Goal: Task Accomplishment & Management: Manage account settings

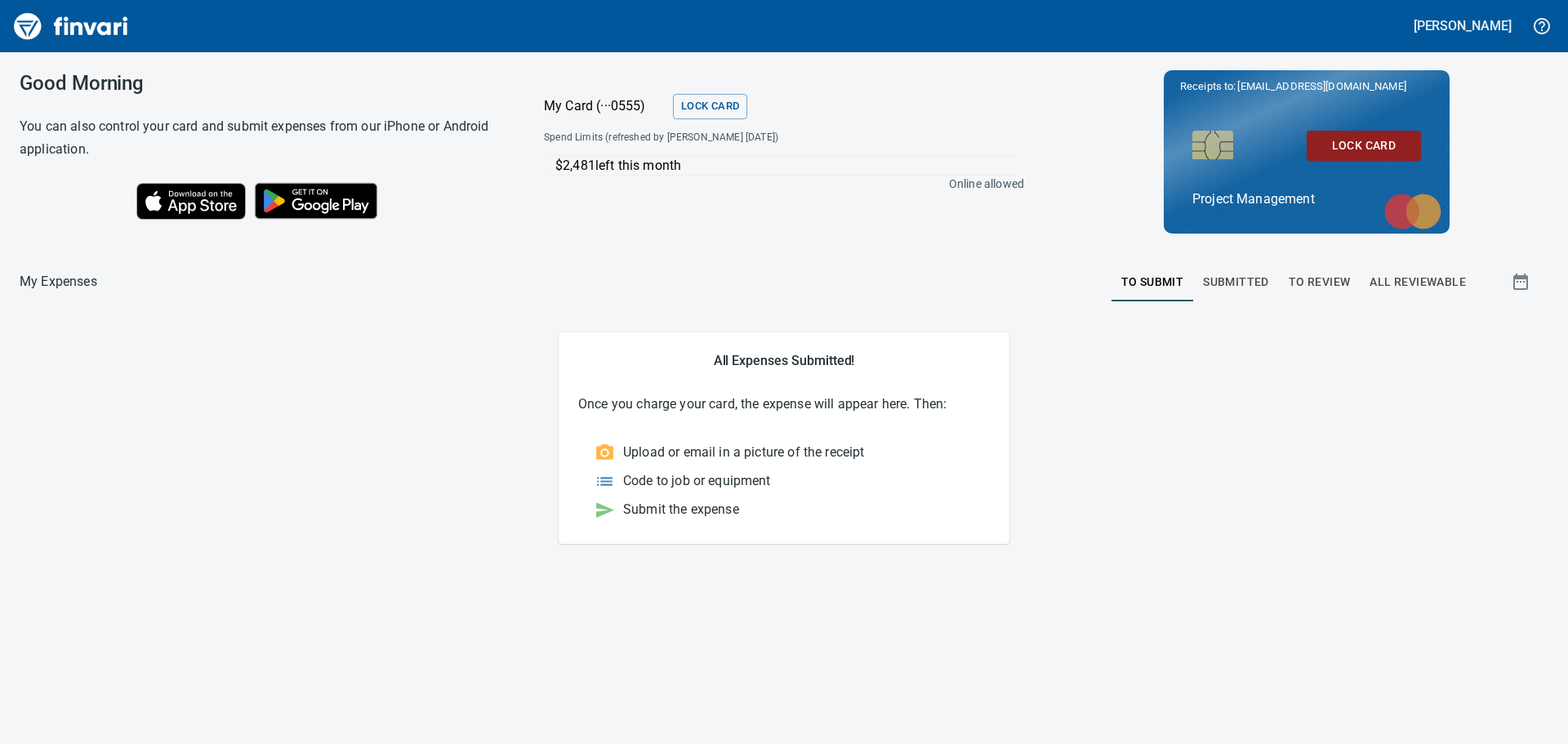
click at [1332, 279] on span "To Review" at bounding box center [1319, 282] width 62 height 20
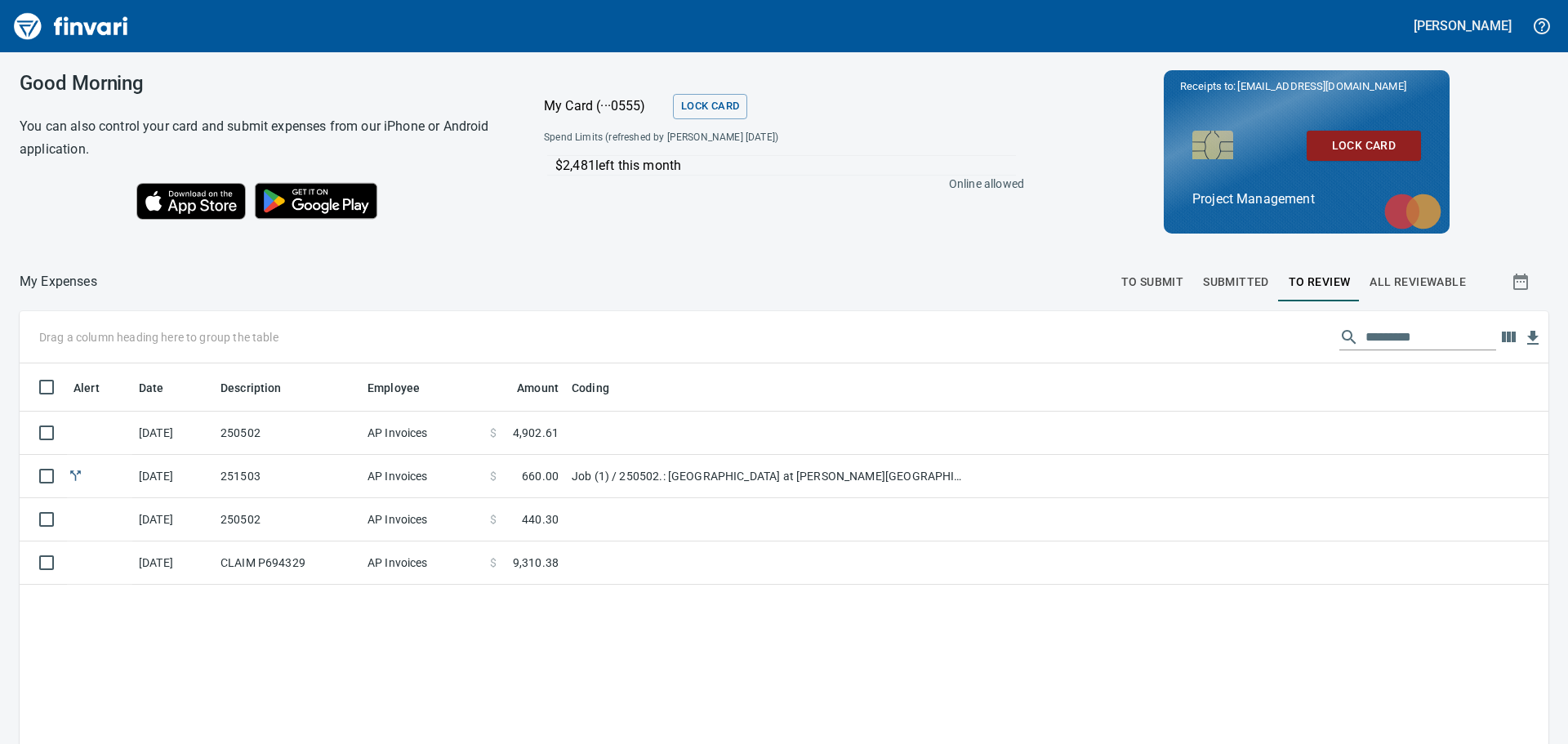
scroll to position [552, 1504]
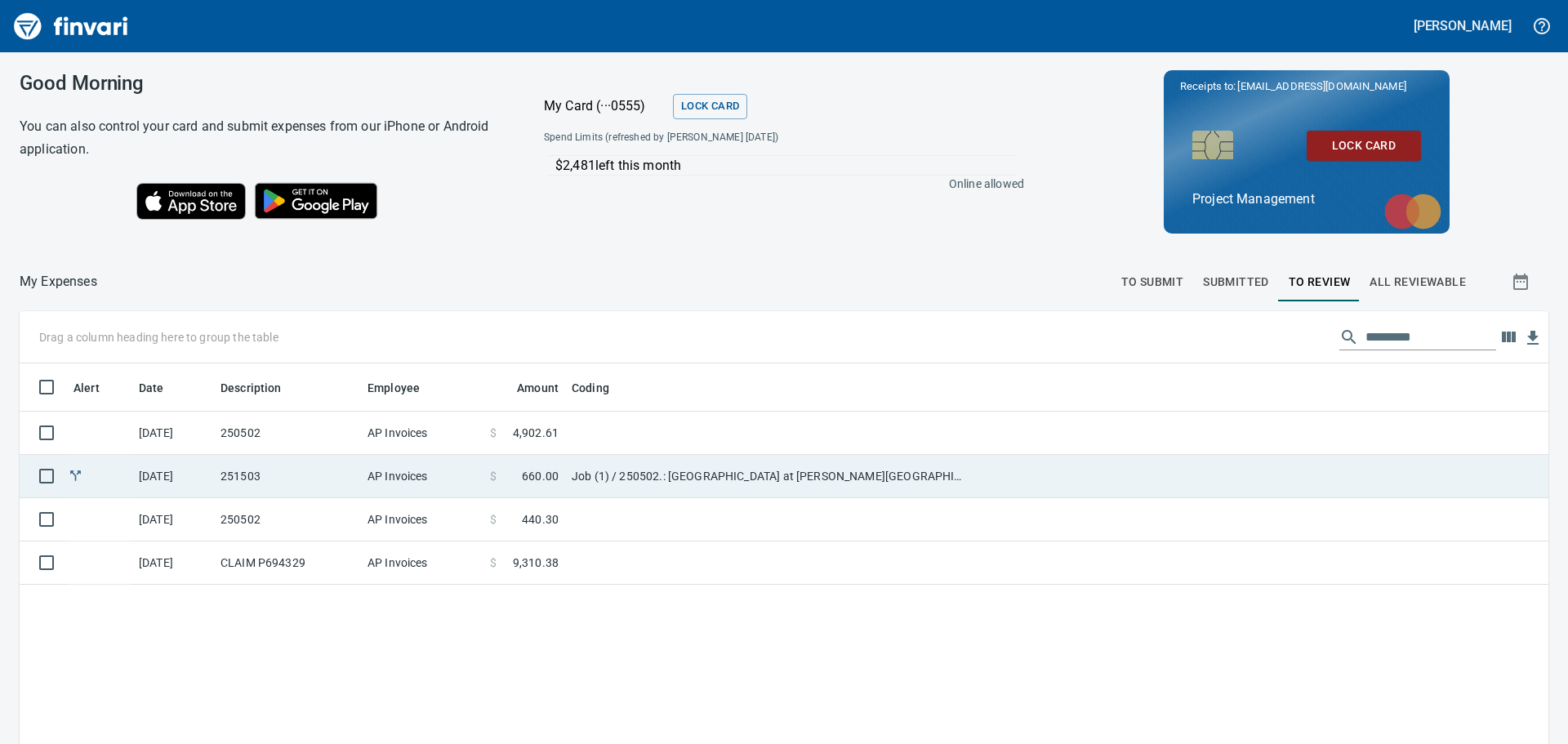
click at [1012, 467] on td at bounding box center [1261, 476] width 575 height 43
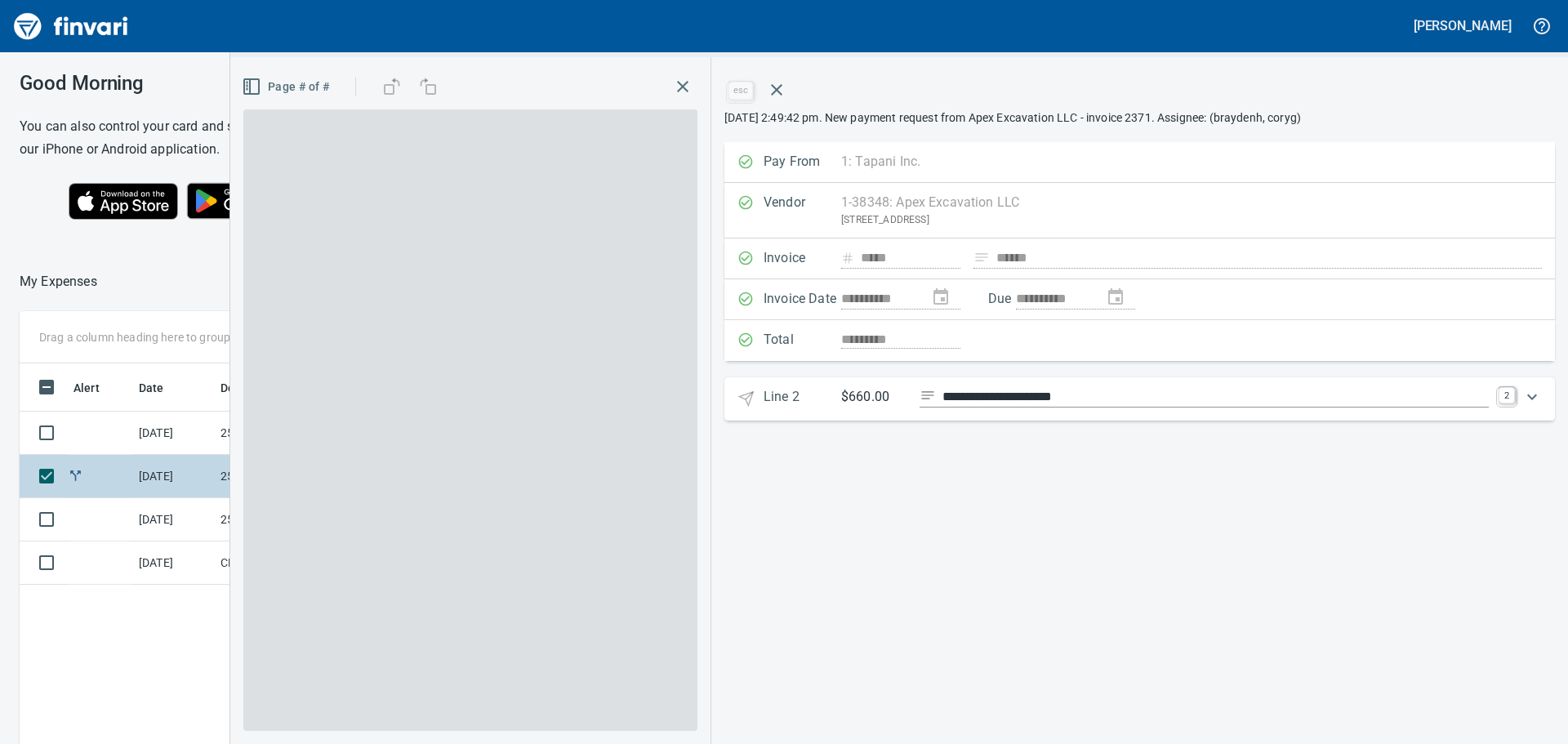
scroll to position [552, 1096]
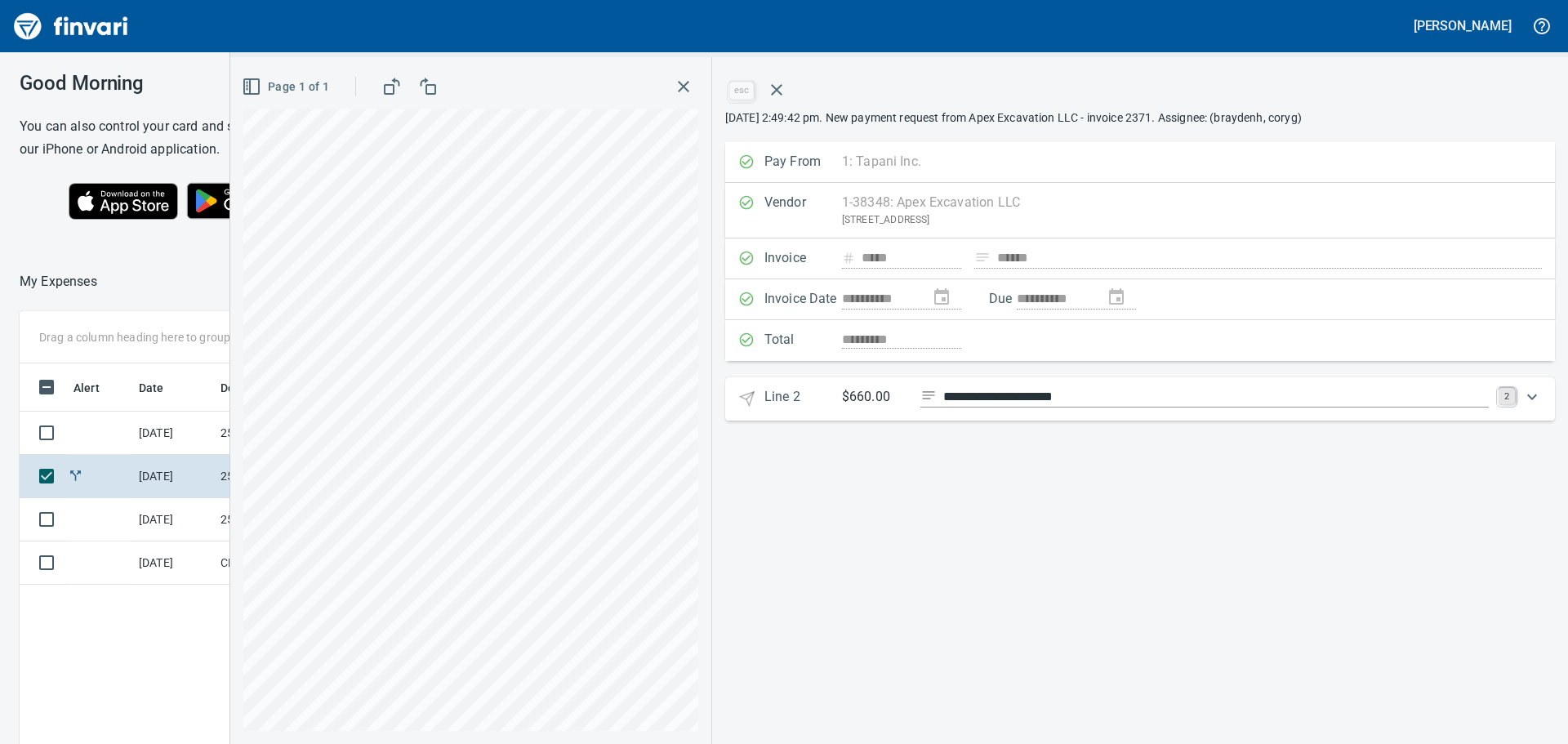
click at [1508, 393] on link "2" at bounding box center [1506, 396] width 17 height 17
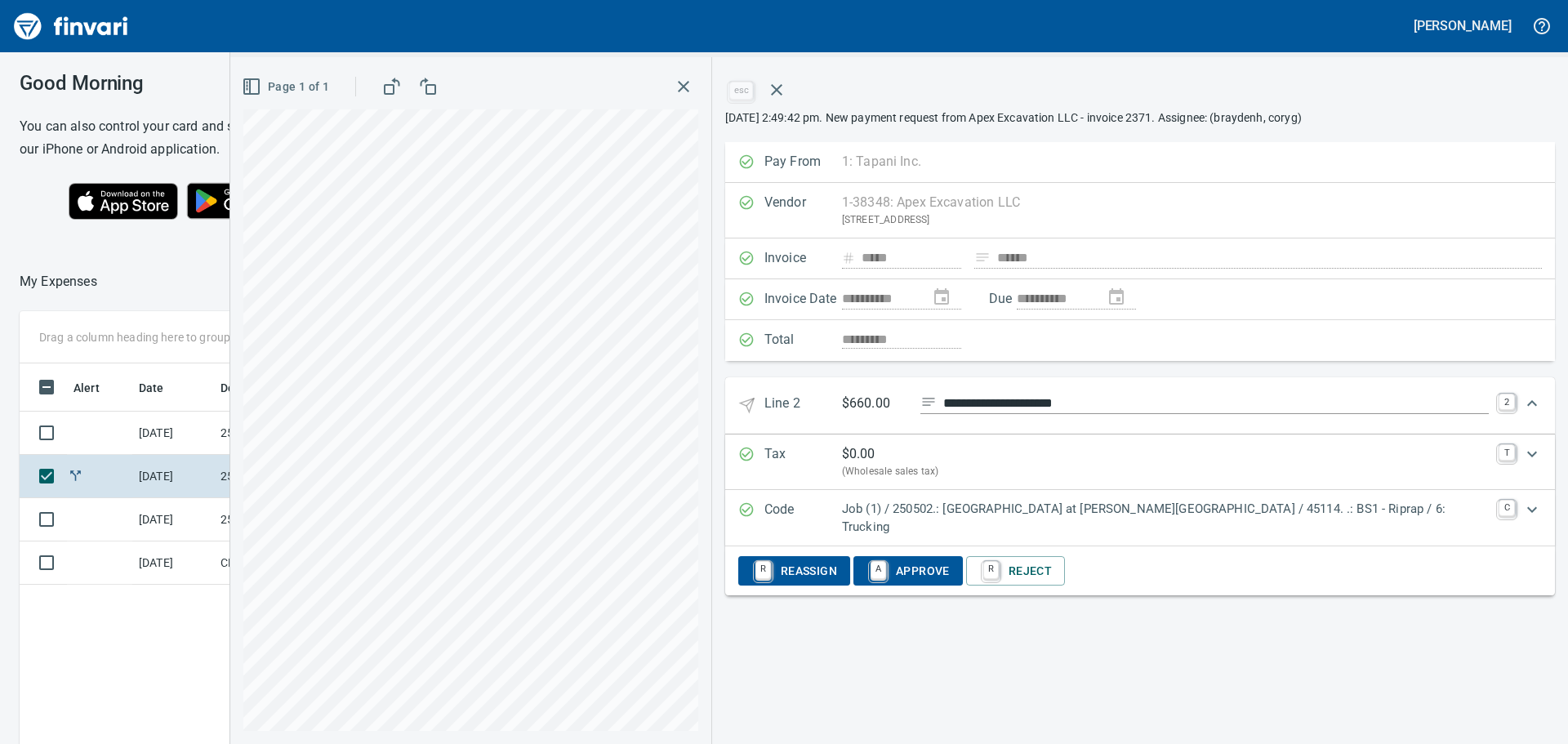
click at [949, 557] on span "A Approve" at bounding box center [908, 570] width 83 height 27
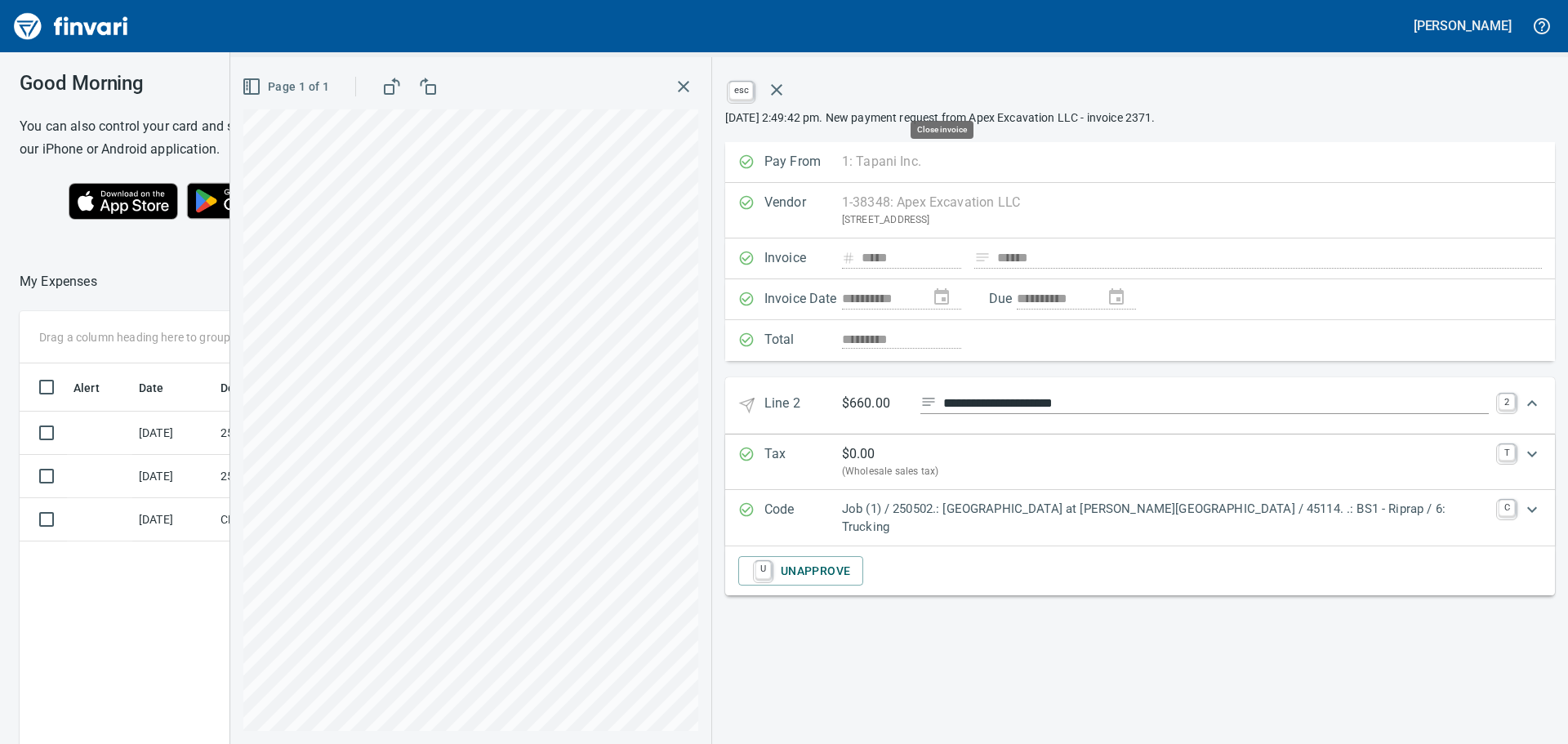
click at [783, 91] on icon "button" at bounding box center [776, 89] width 11 height 11
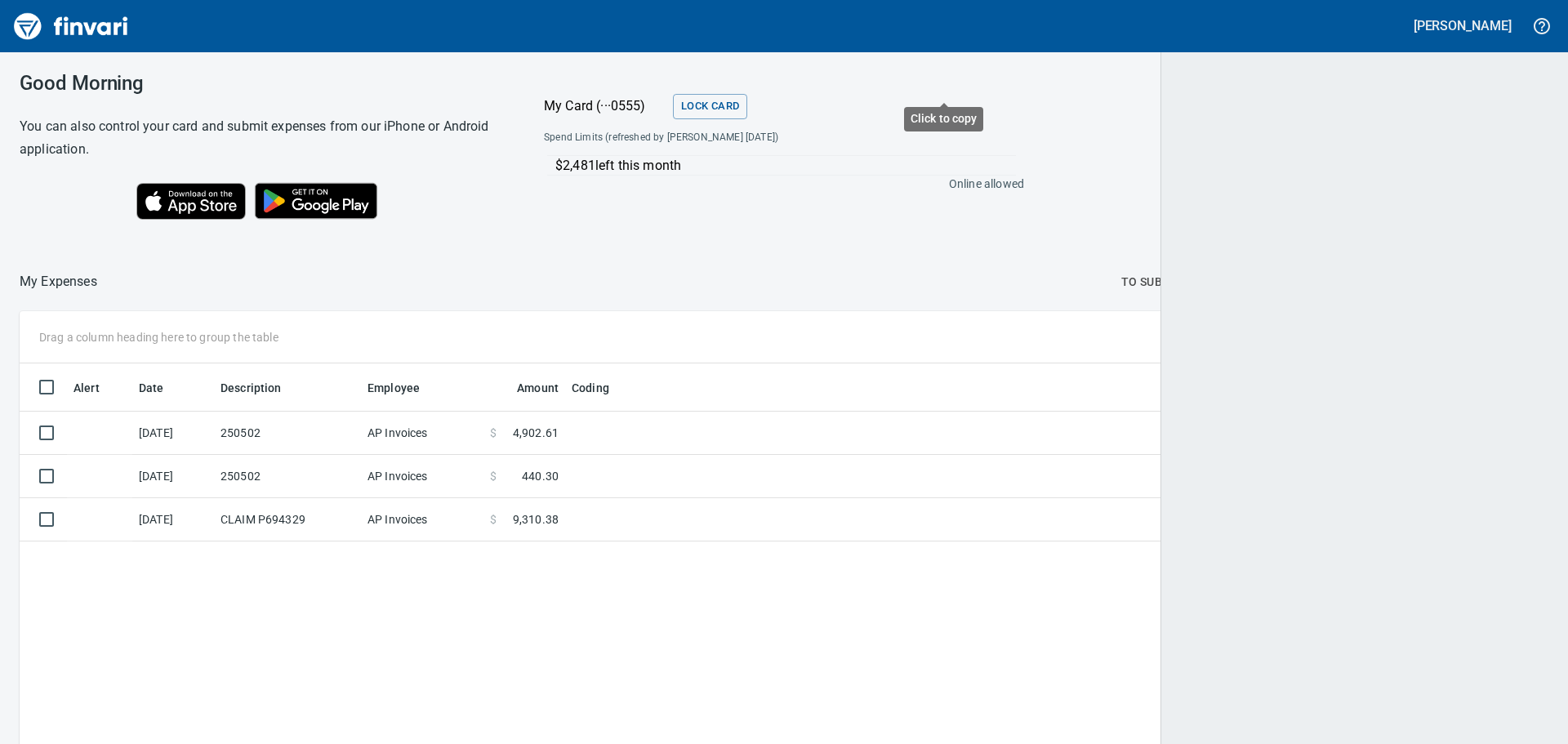
scroll to position [2, 2]
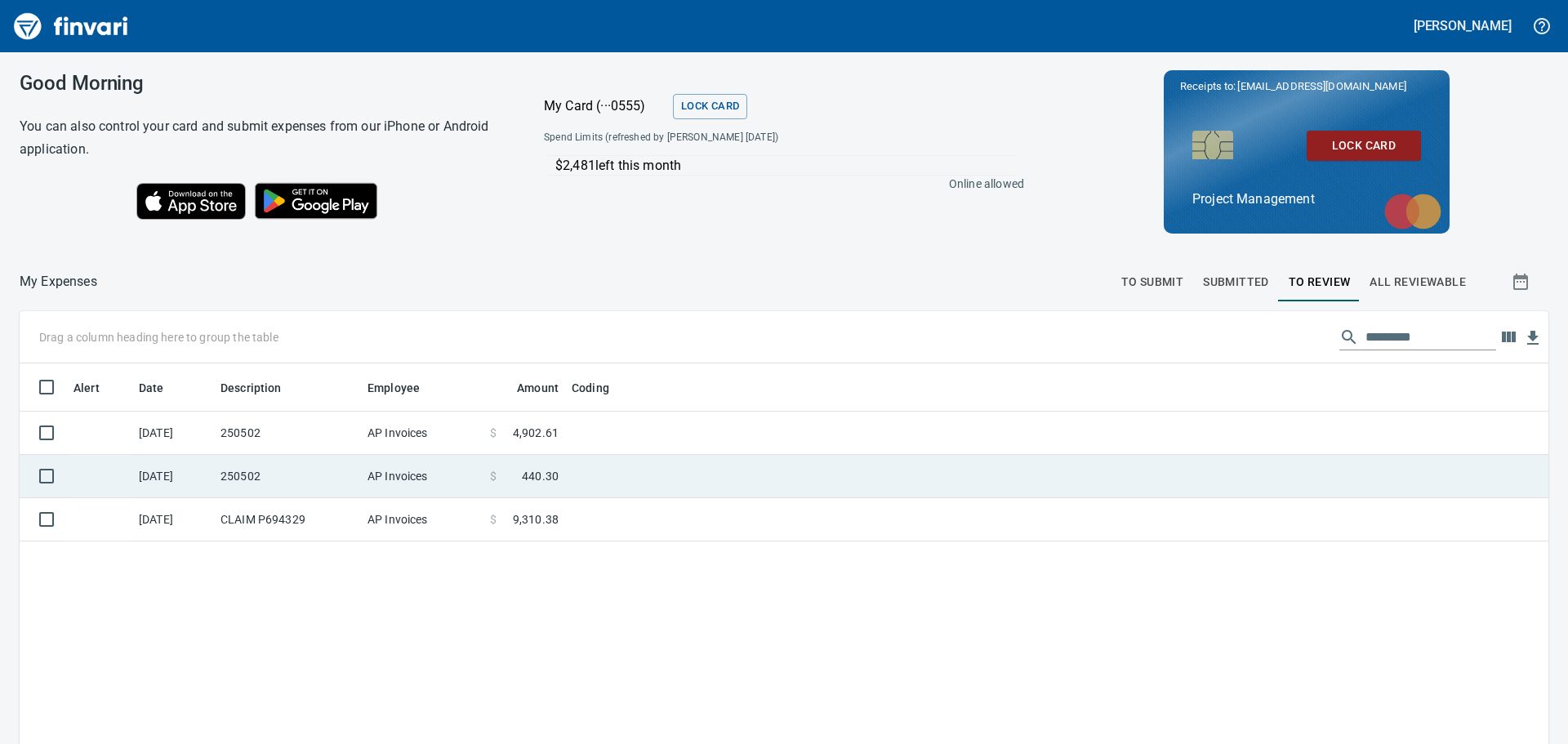
click at [601, 479] on td at bounding box center [769, 476] width 409 height 43
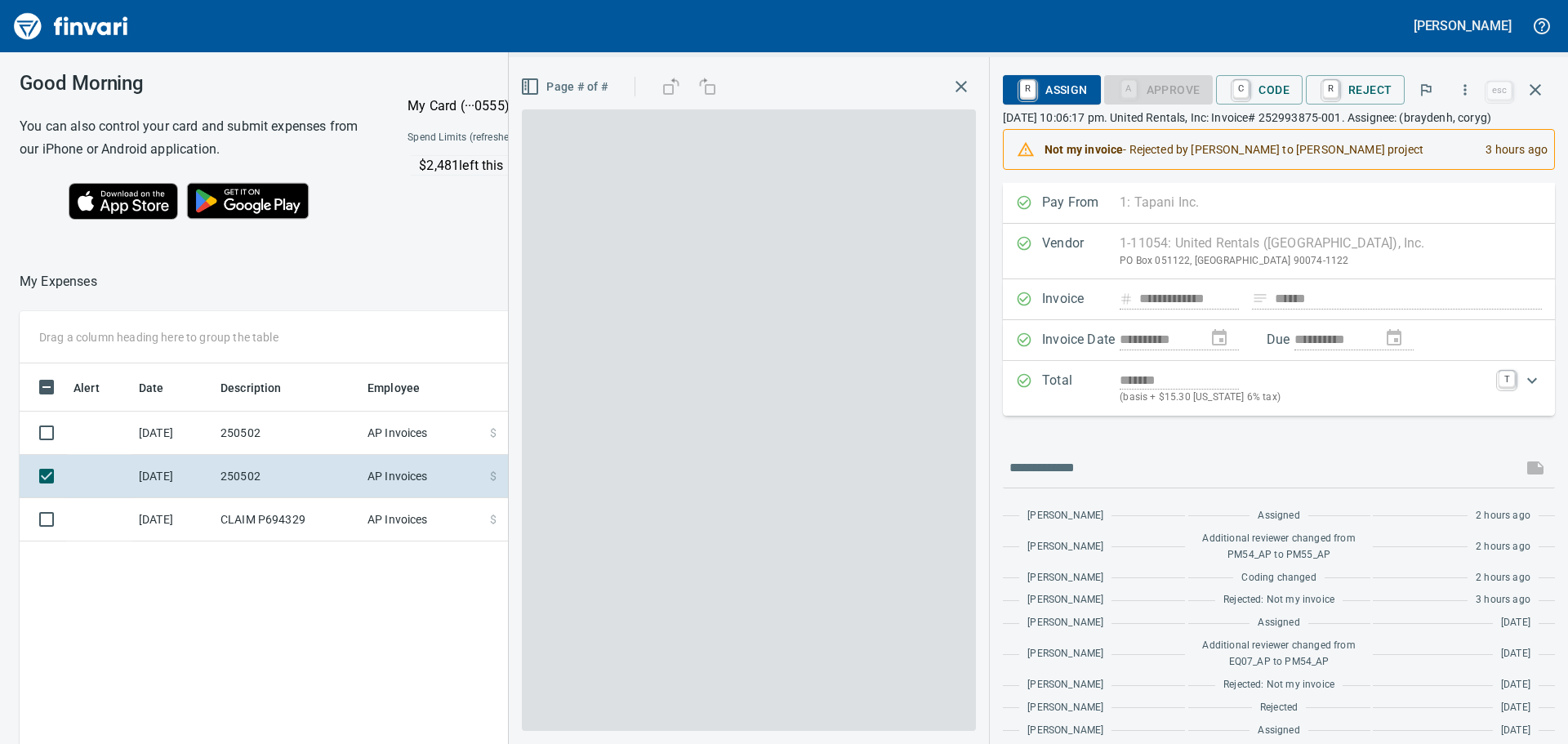
scroll to position [552, 1096]
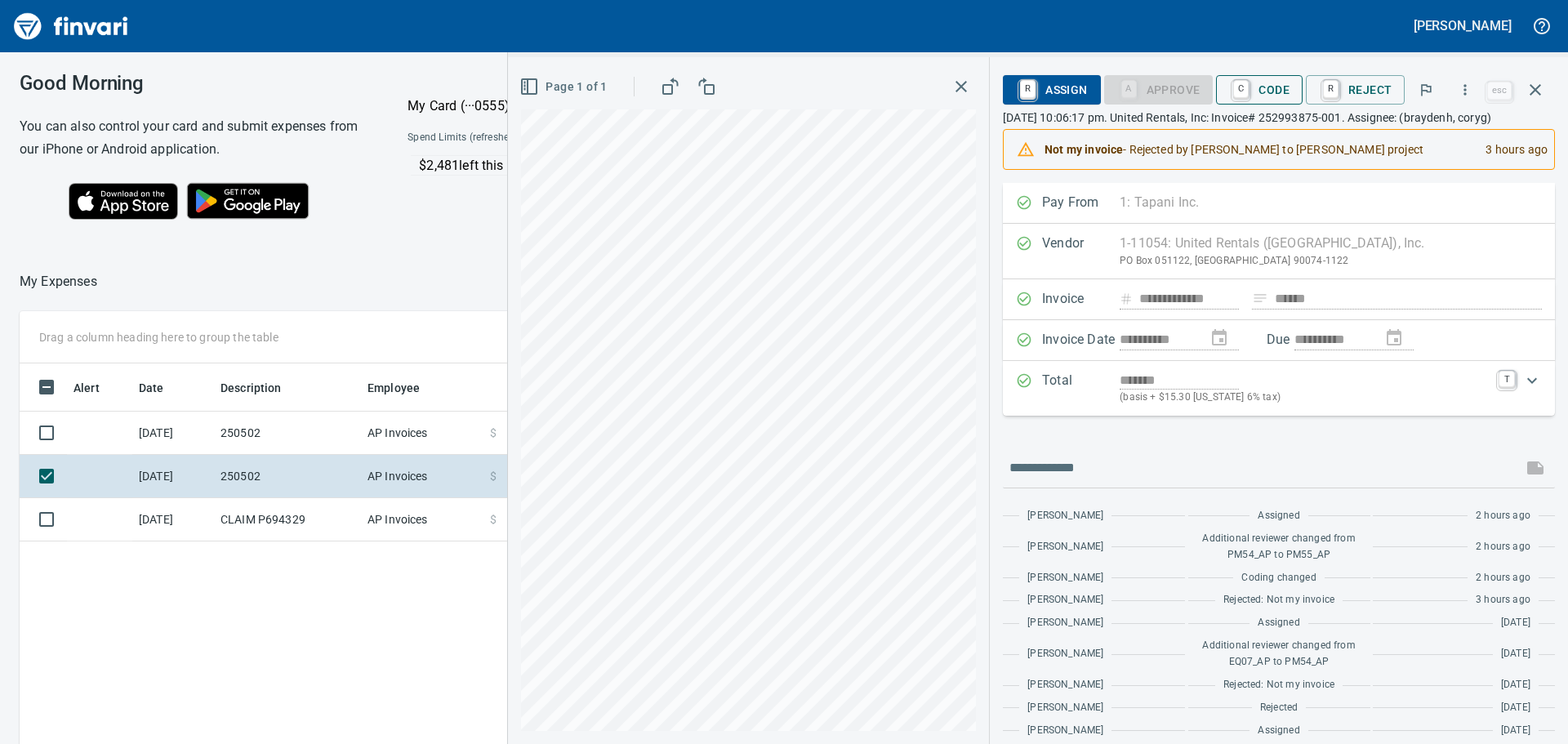
click at [1273, 83] on span "C Code" at bounding box center [1259, 89] width 60 height 27
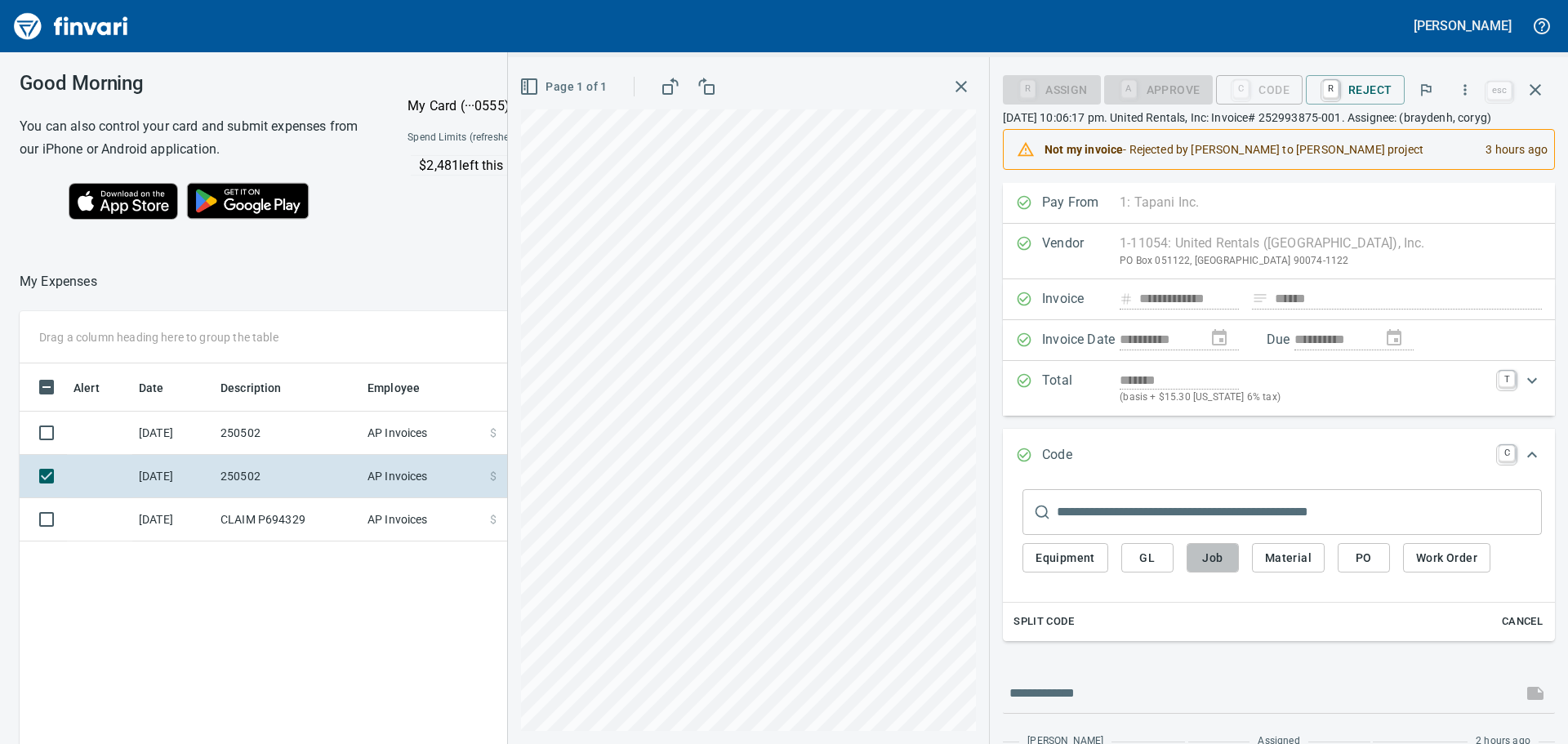
click at [1212, 568] on span "Job" at bounding box center [1213, 558] width 26 height 20
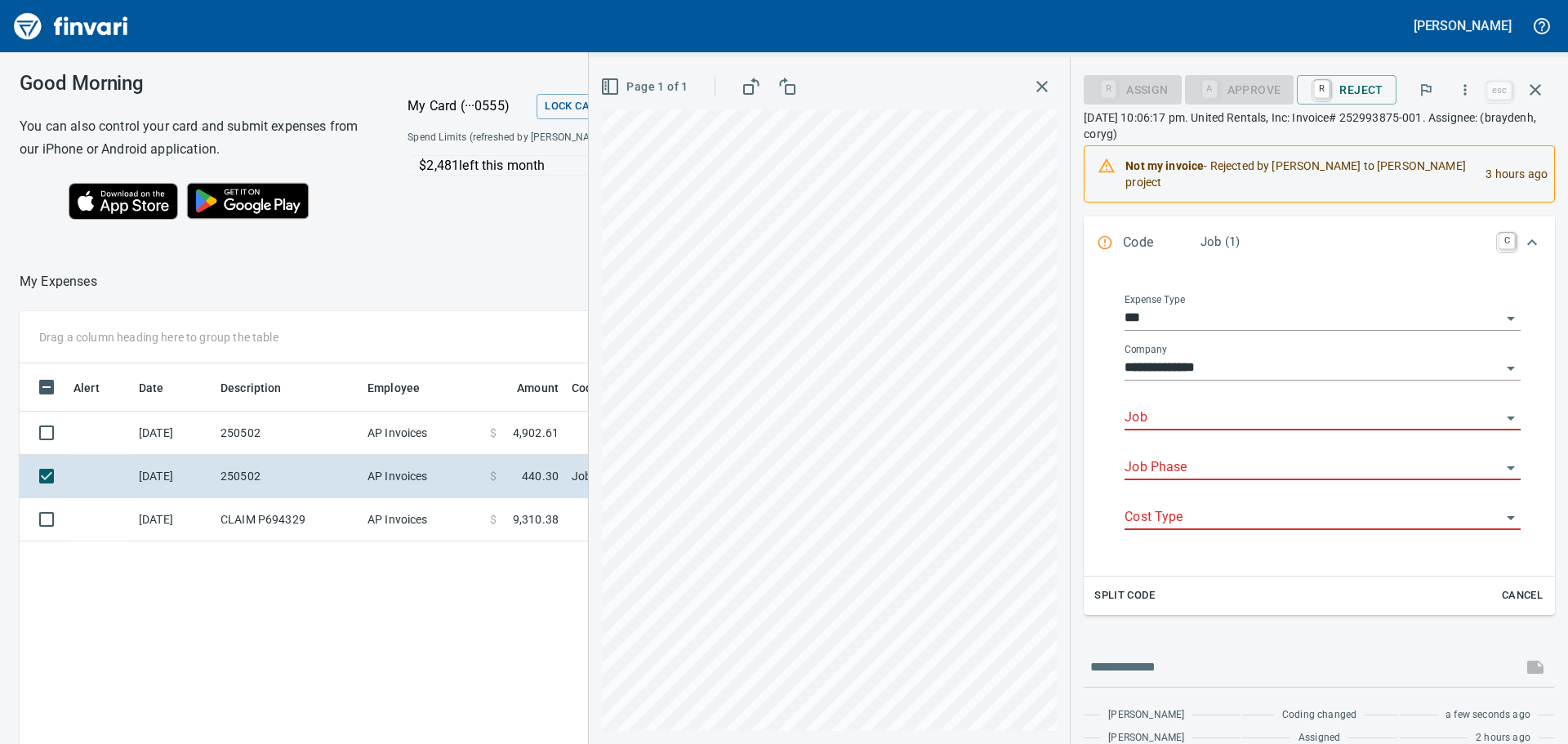
click at [1250, 415] on input "Job" at bounding box center [1312, 418] width 377 height 23
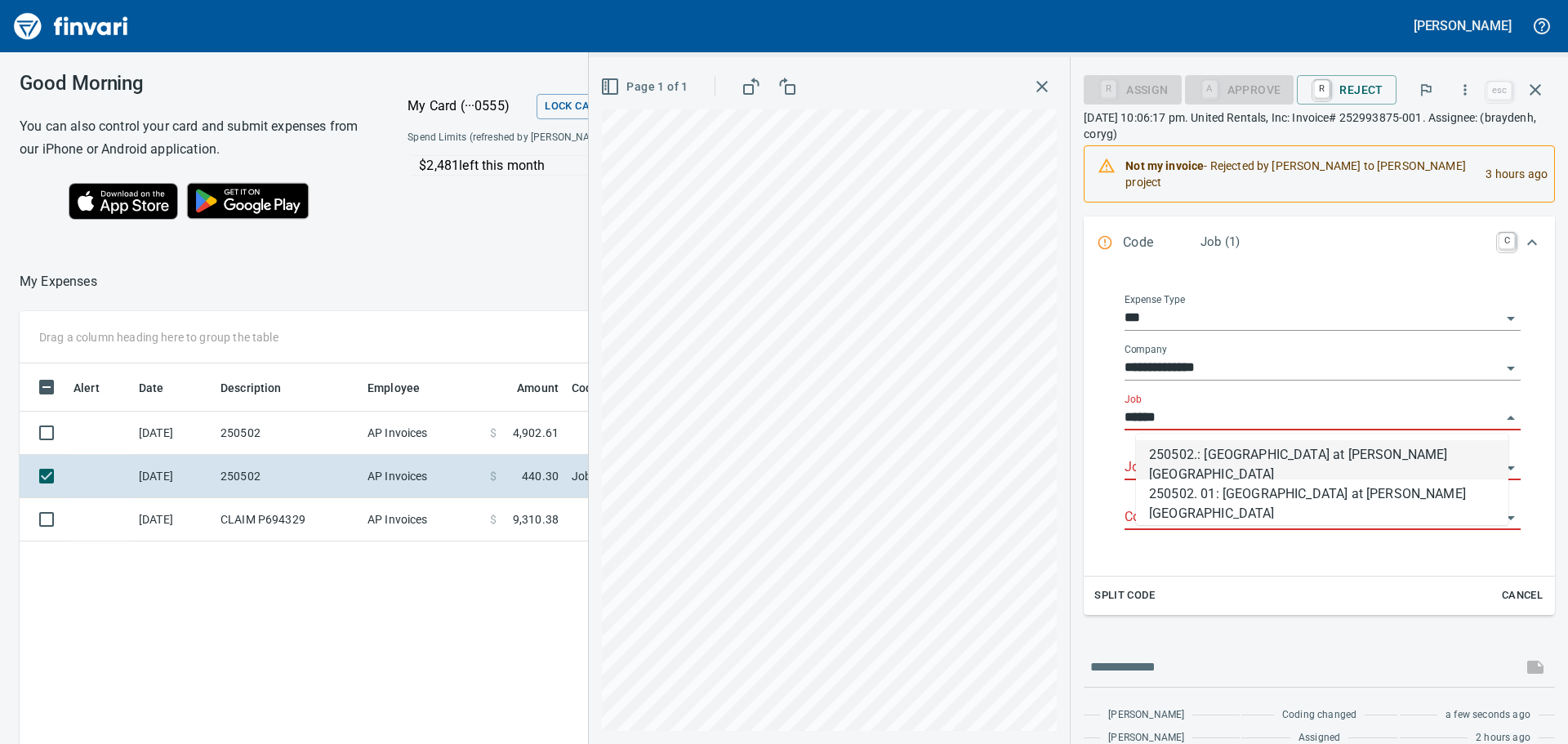
click at [1229, 454] on li "250502.: [GEOGRAPHIC_DATA] at [PERSON_NAME][GEOGRAPHIC_DATA]" at bounding box center [1322, 460] width 372 height 39
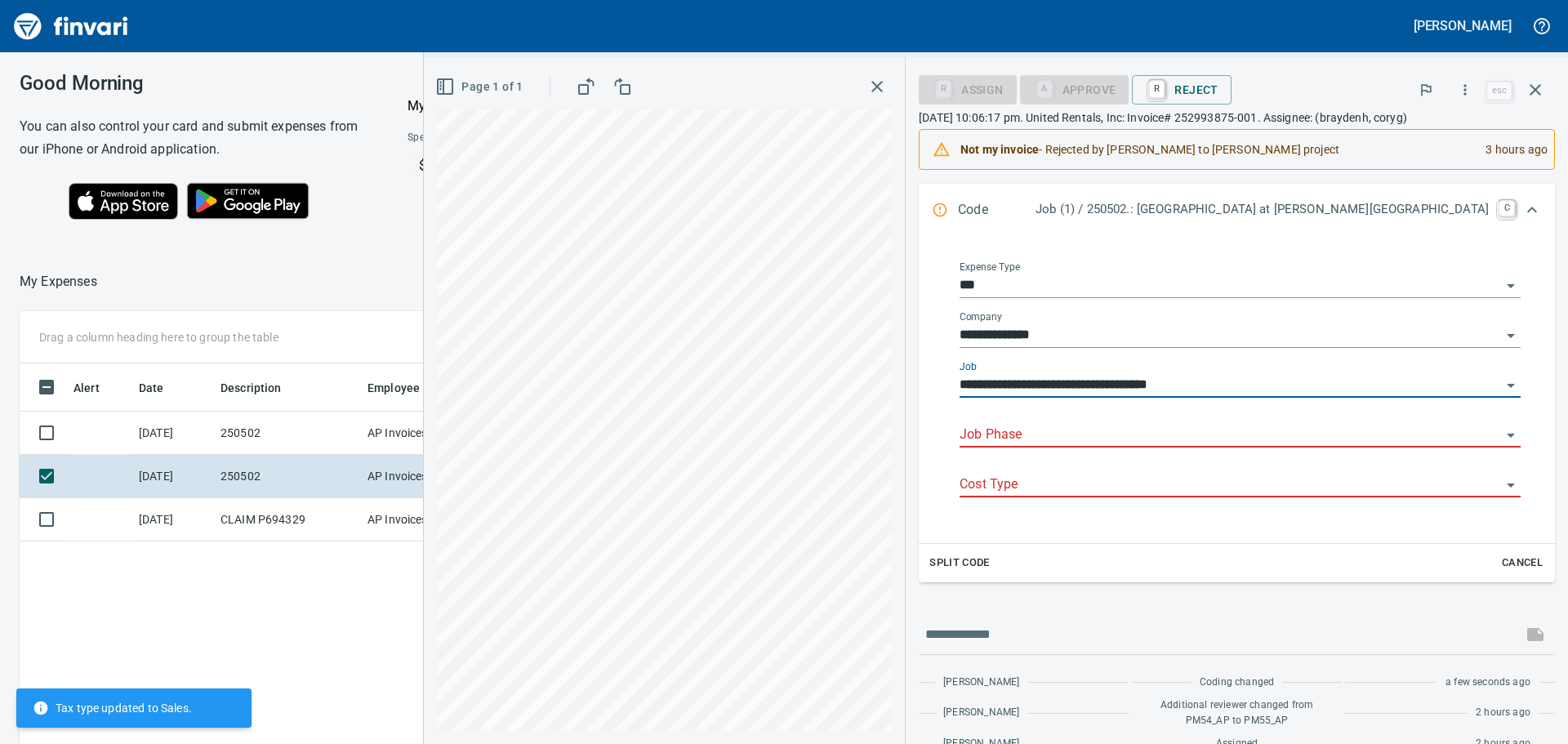
type input "**********"
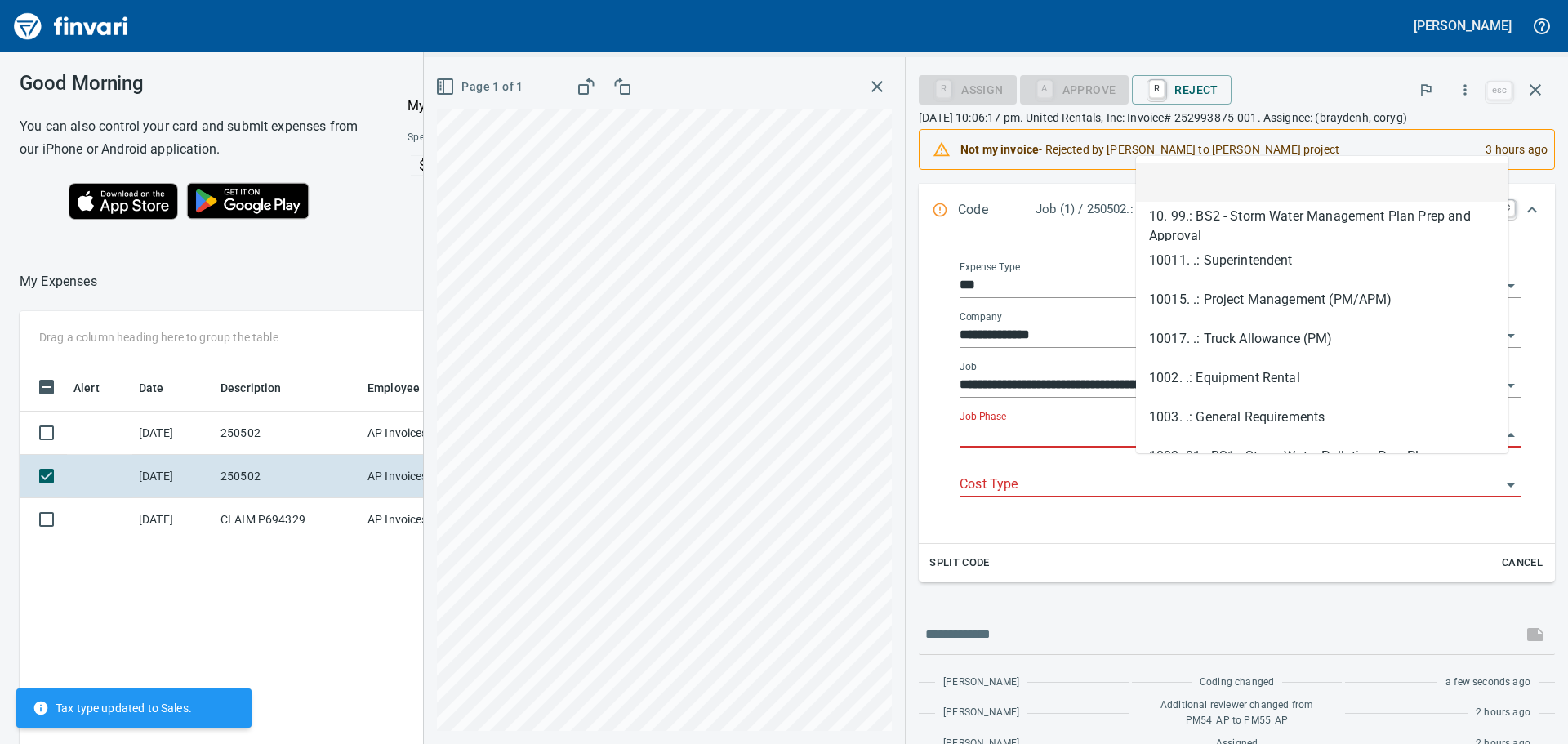
click at [1227, 447] on input "Job Phase" at bounding box center [1230, 435] width 542 height 23
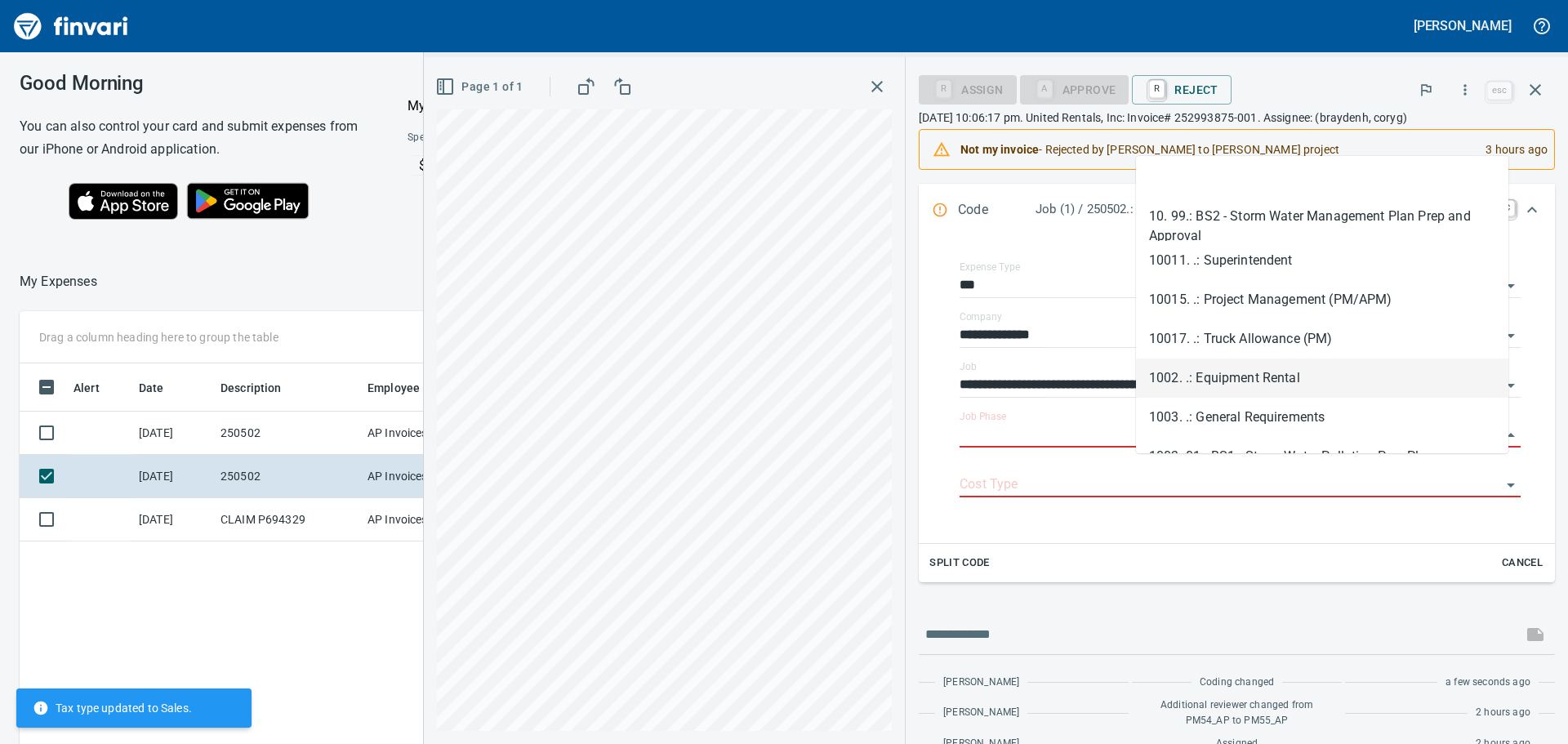
click at [1287, 368] on li "1002. .: Equipment Rental" at bounding box center [1322, 378] width 372 height 39
type input "**********"
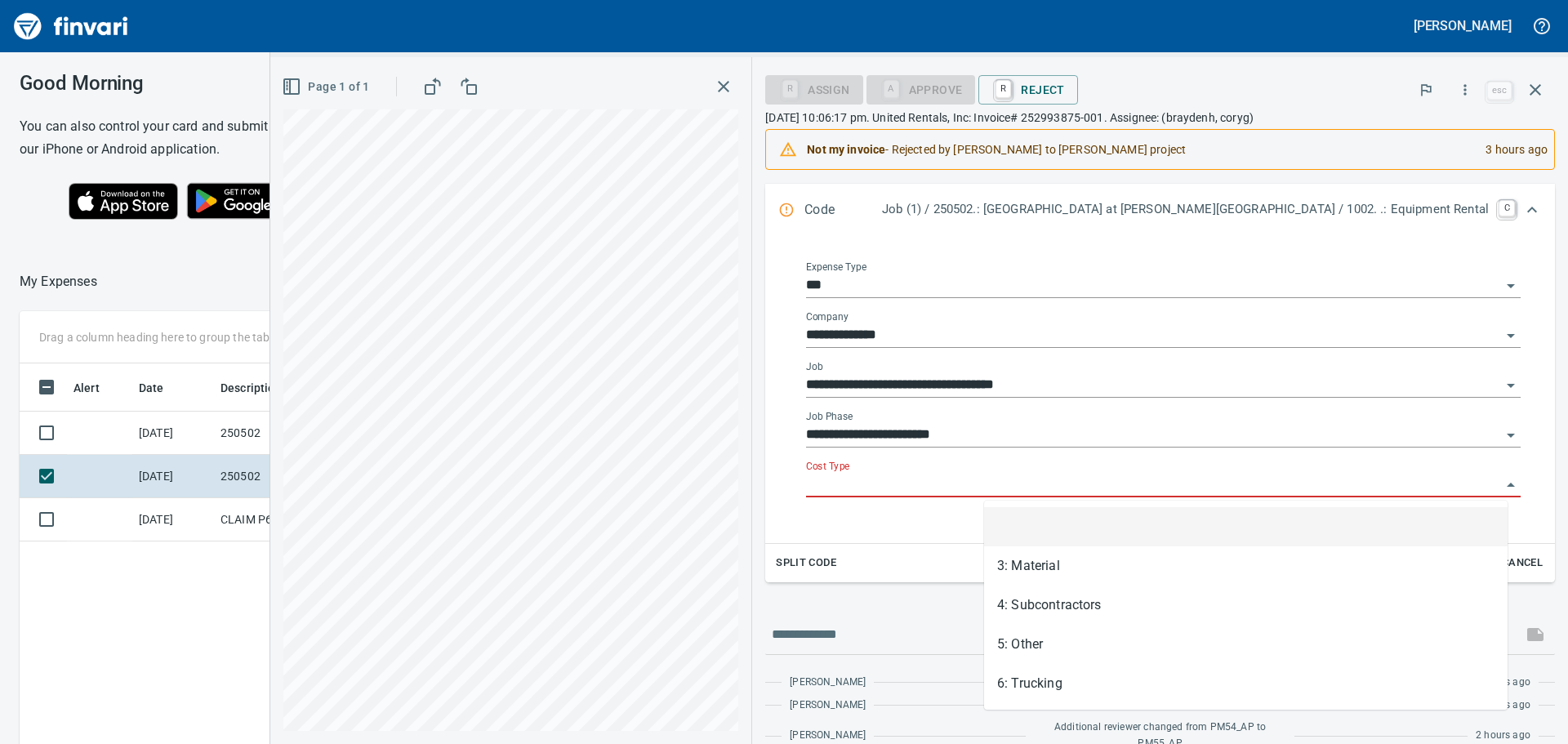
click at [1092, 485] on input "Cost Type" at bounding box center [1153, 485] width 695 height 23
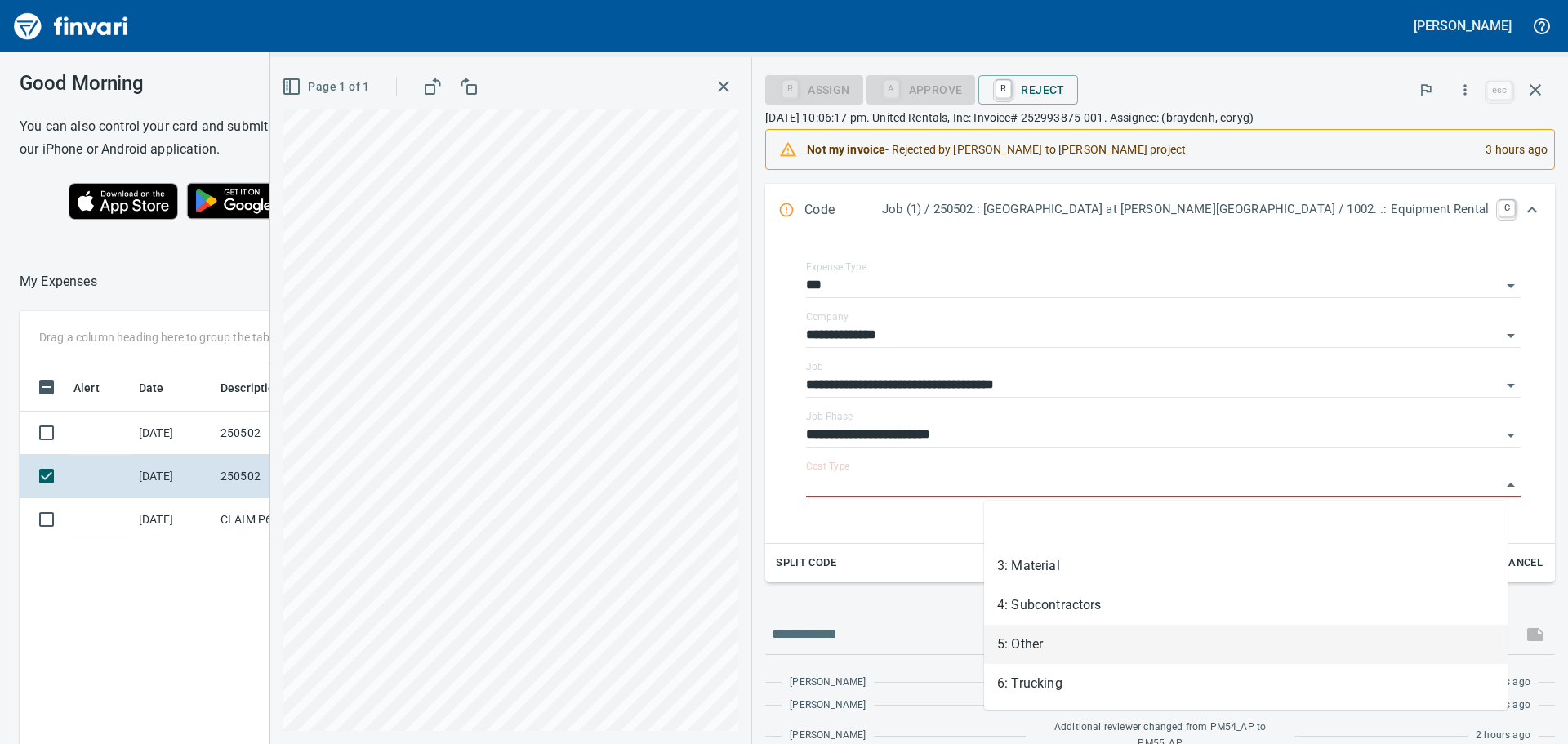
click at [1047, 642] on li "5: Other" at bounding box center [1245, 644] width 523 height 39
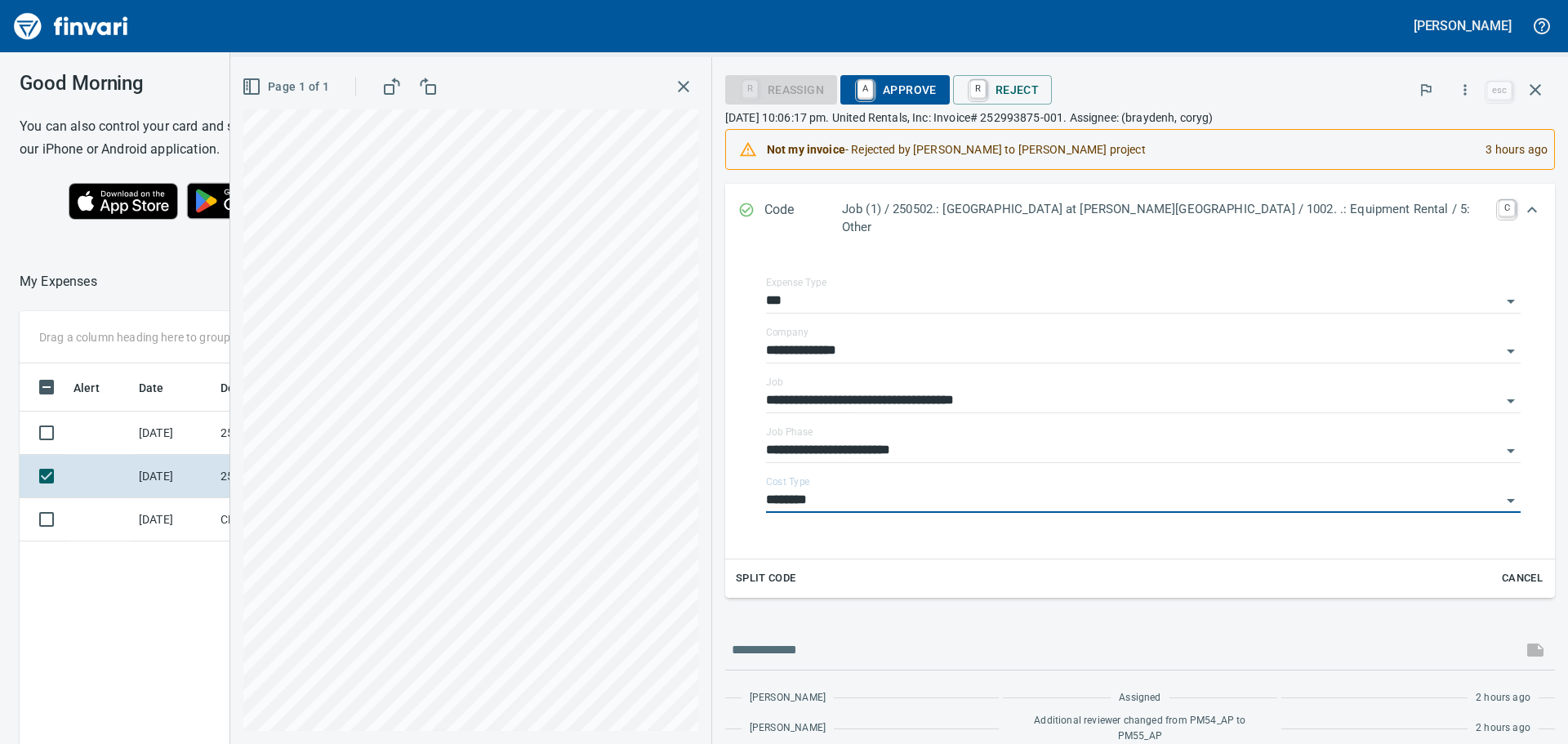
type input "********"
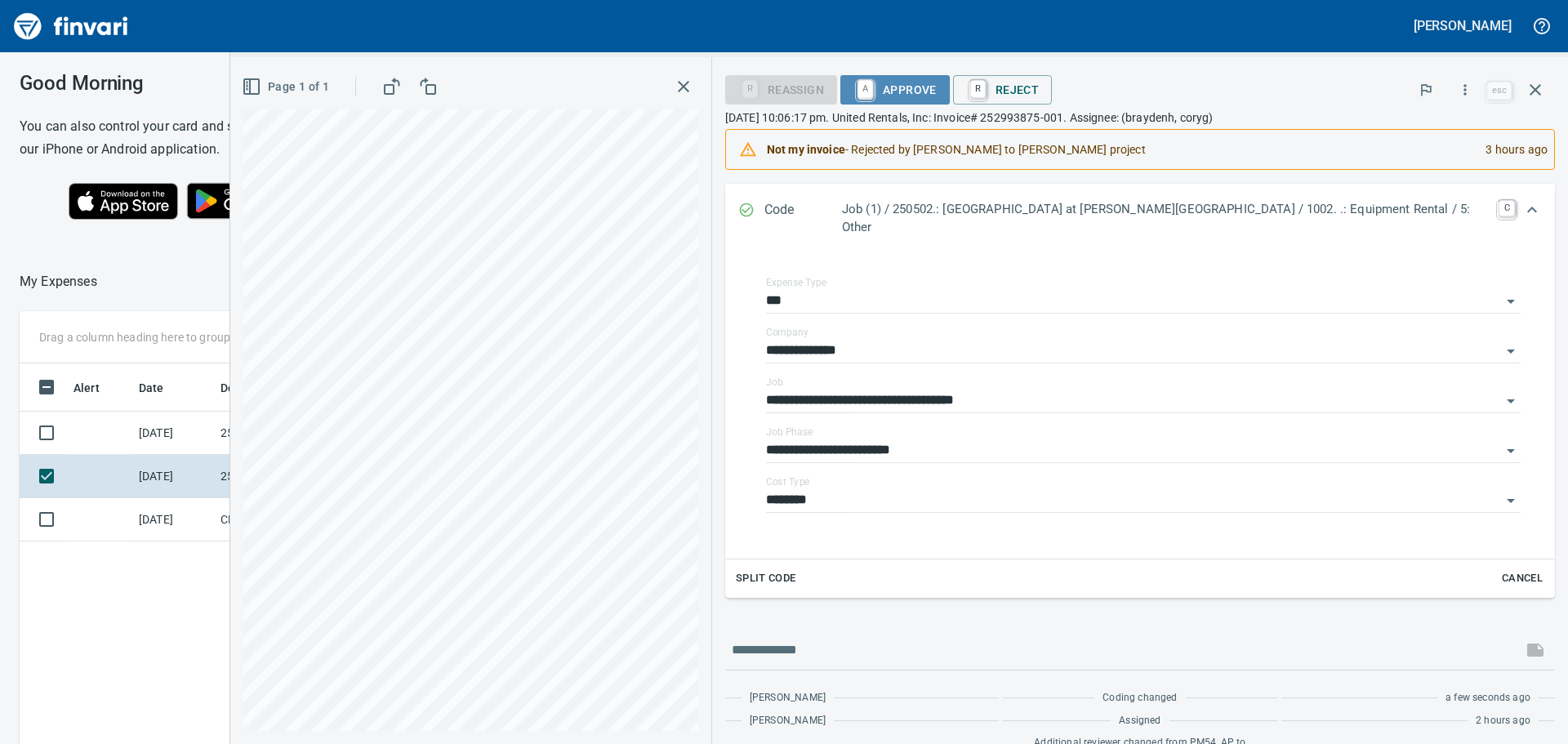
click at [937, 82] on span "A Approve" at bounding box center [895, 89] width 83 height 27
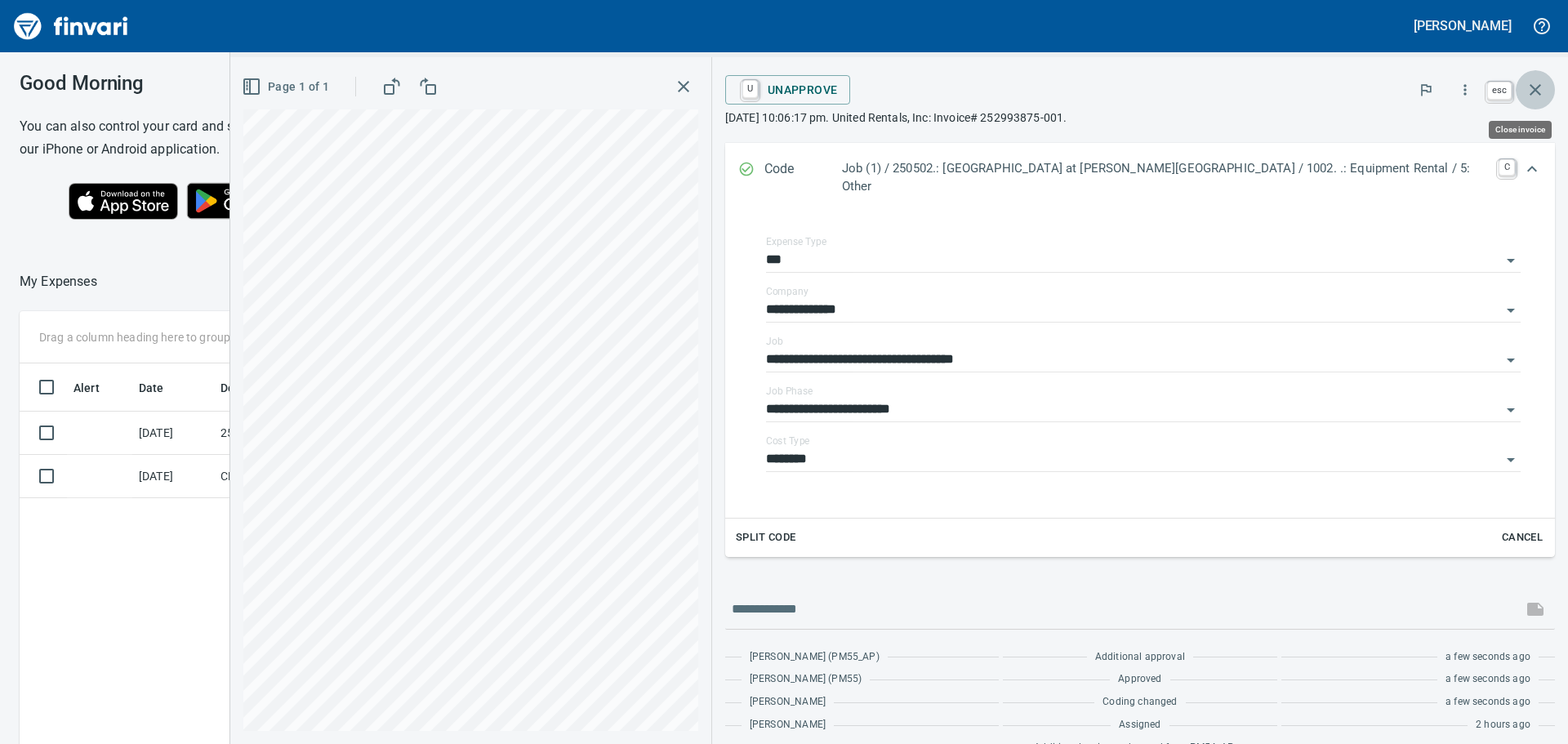
click at [1532, 85] on icon "button" at bounding box center [1535, 90] width 19 height 19
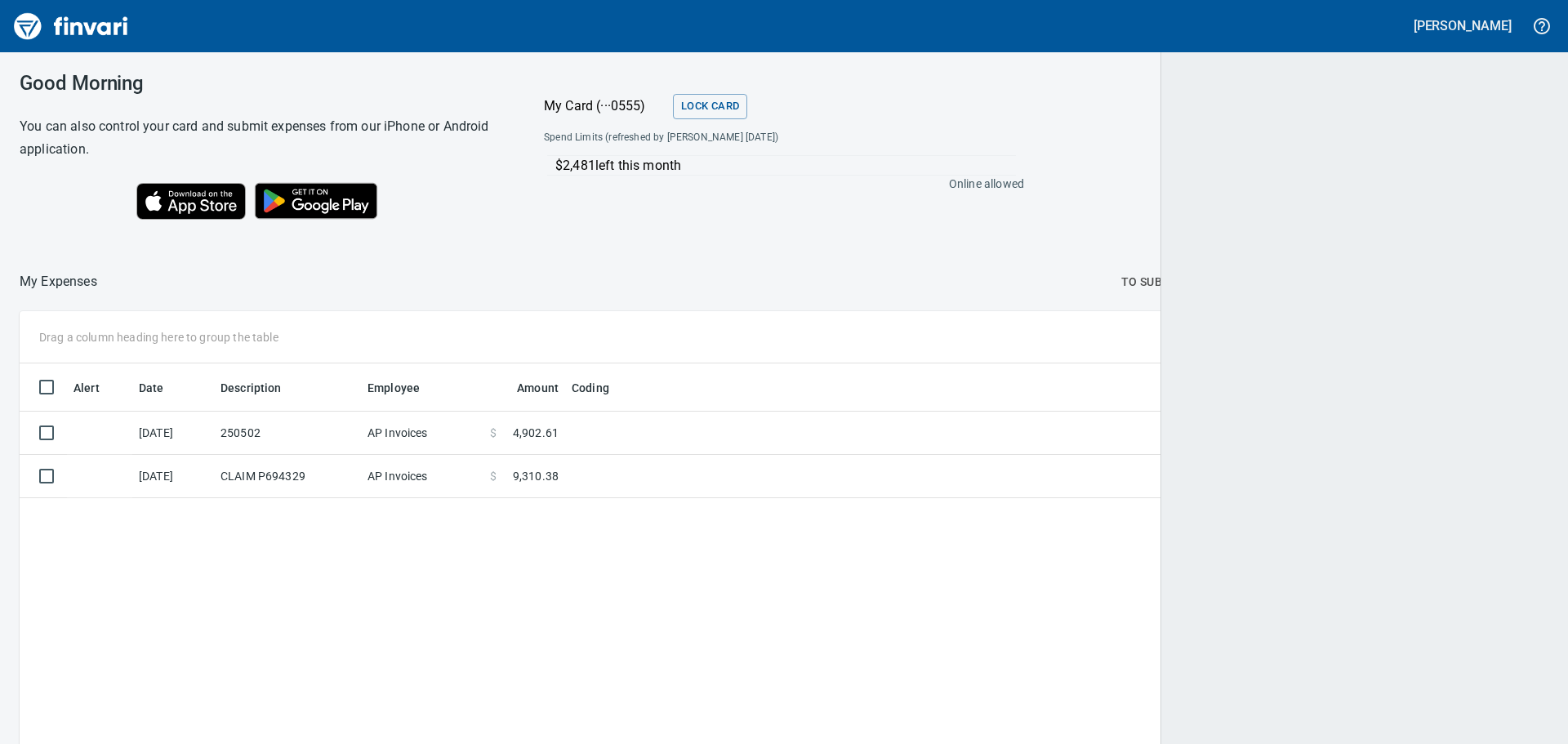
scroll to position [552, 1501]
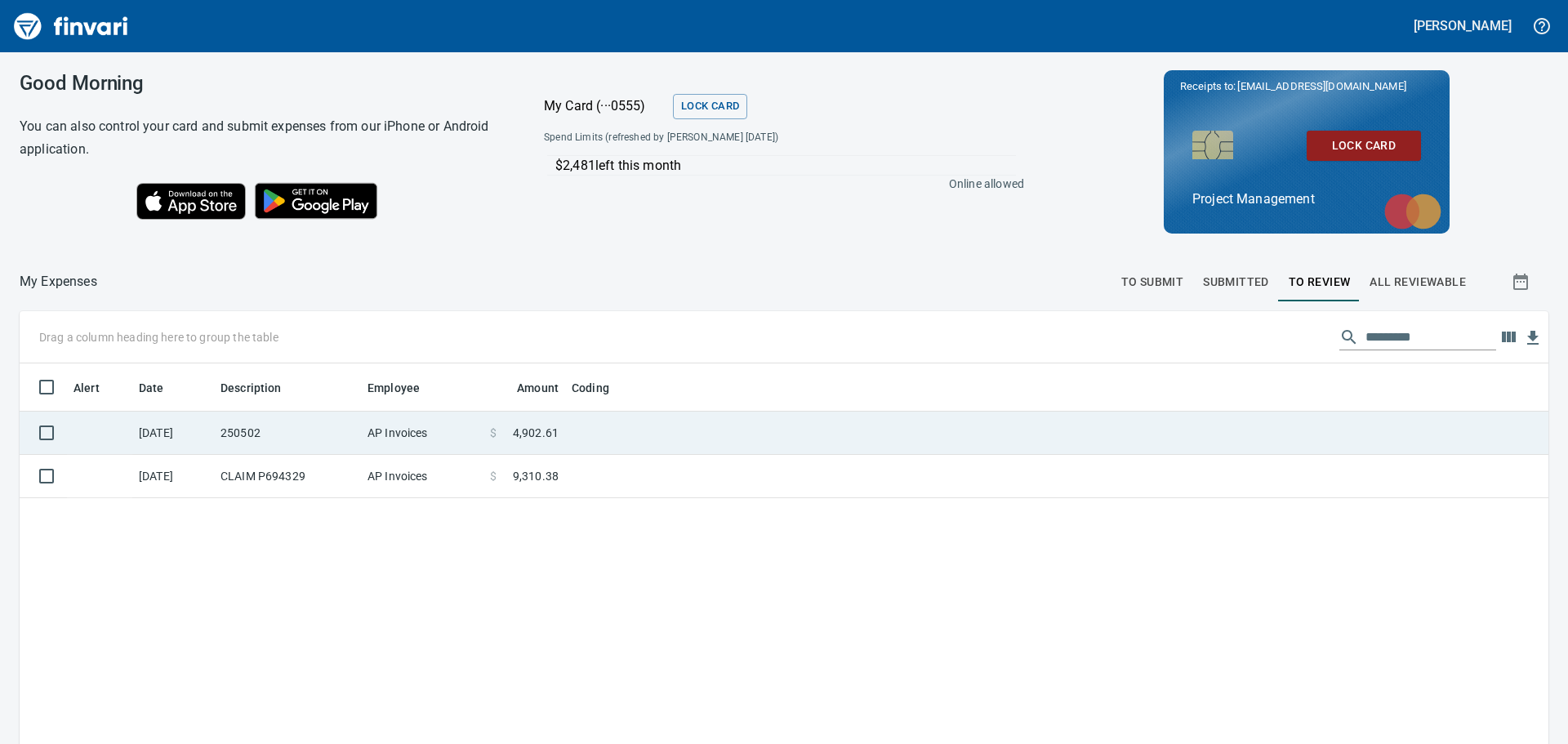
click at [630, 425] on td at bounding box center [769, 432] width 409 height 43
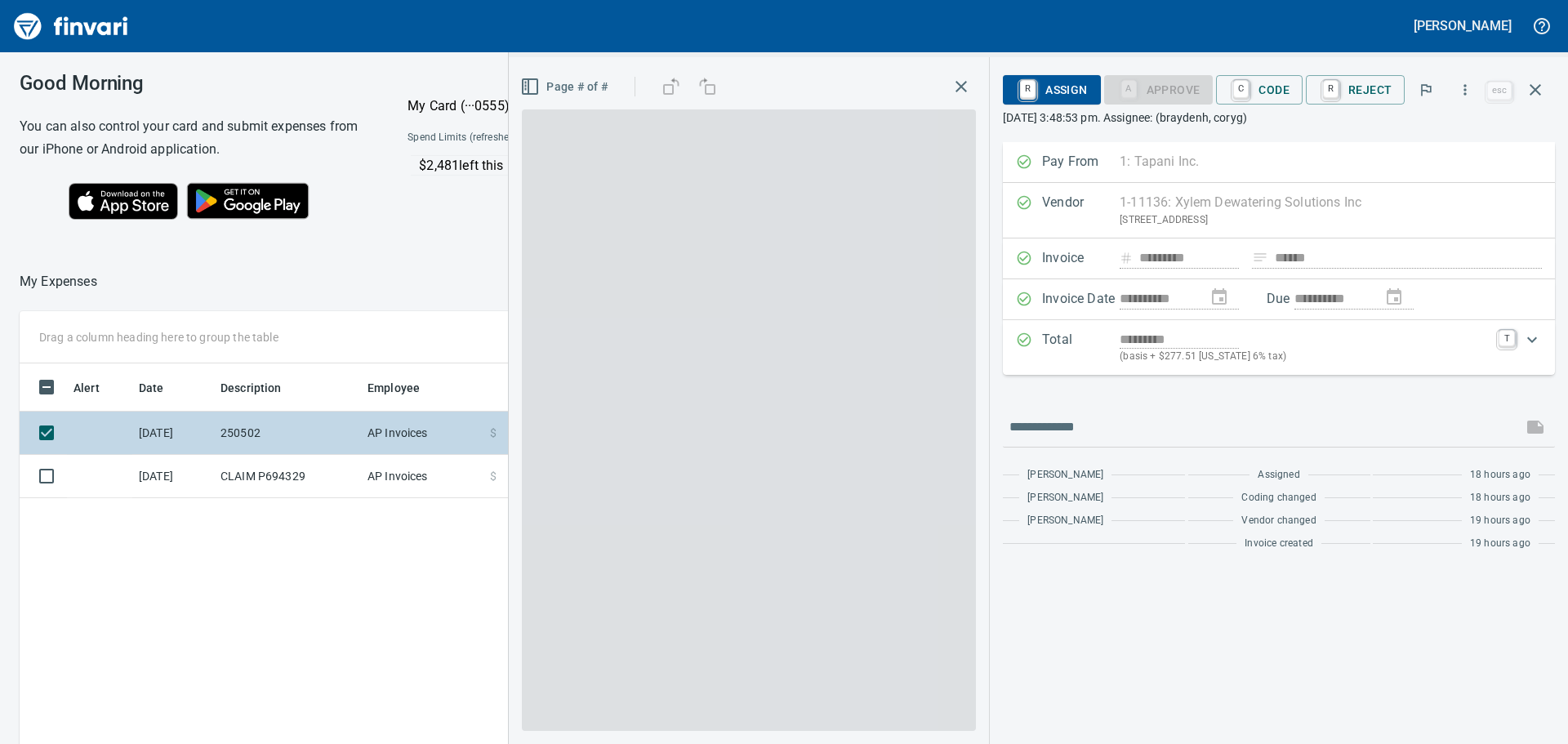
scroll to position [552, 1096]
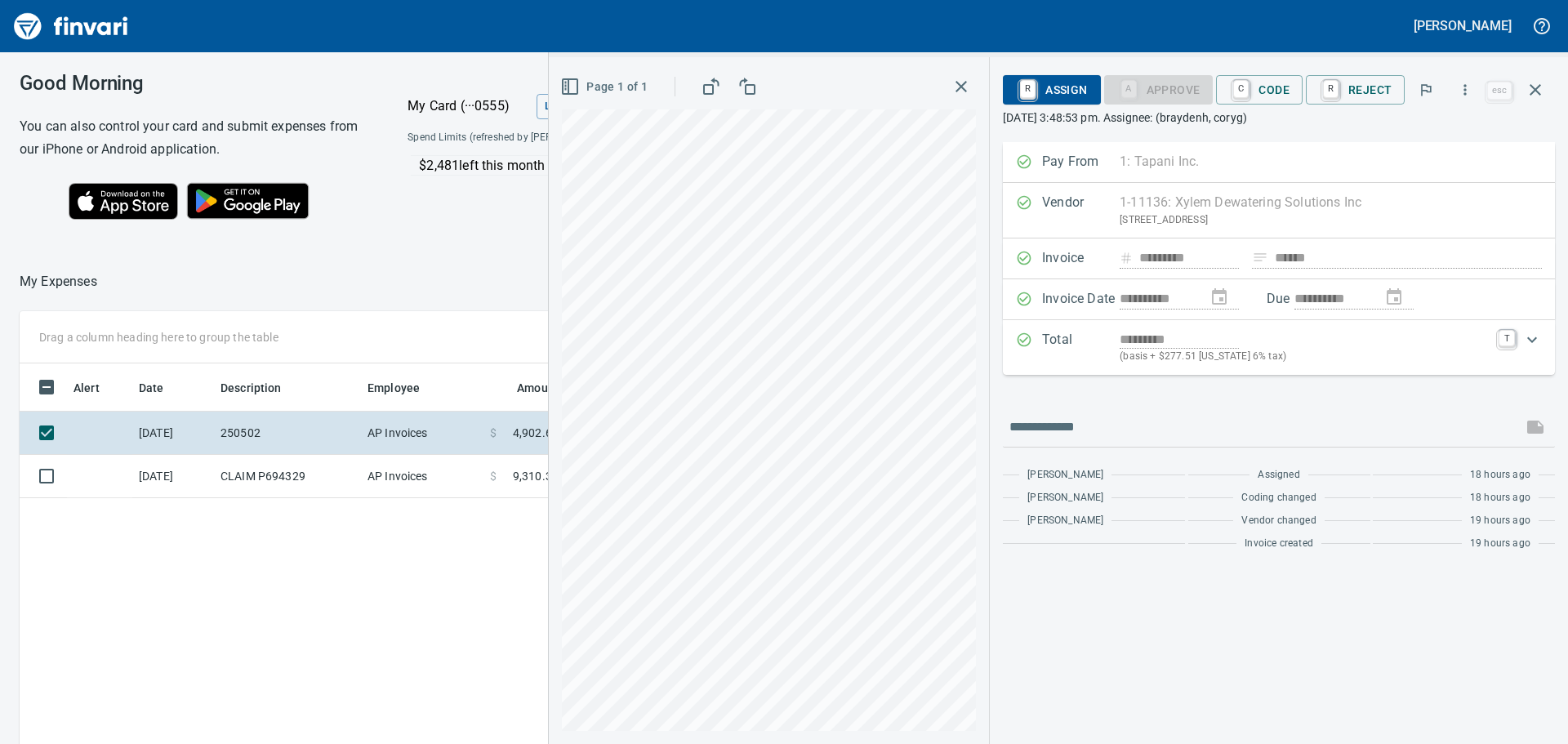
click at [710, 86] on icon "button" at bounding box center [711, 86] width 19 height 19
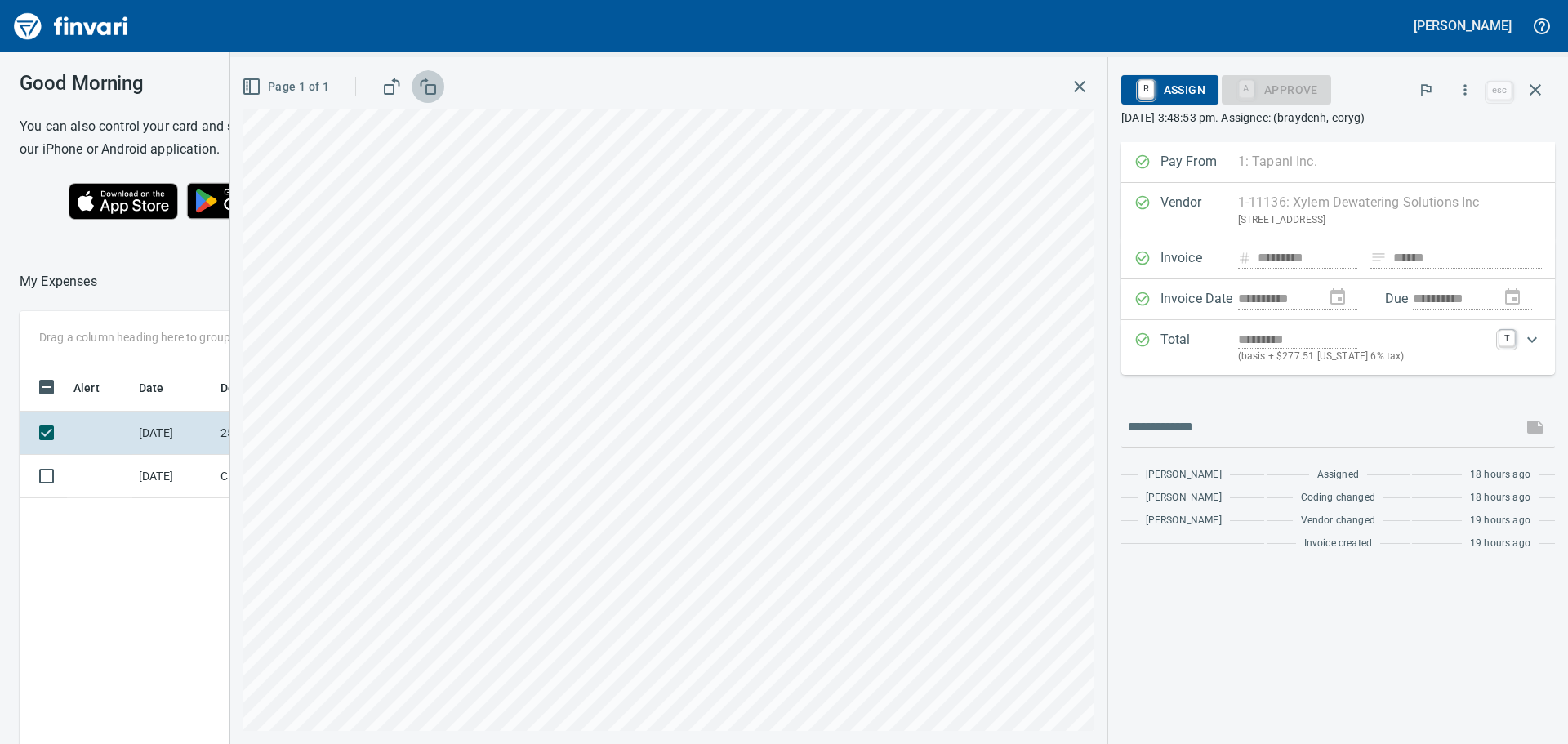
click at [433, 87] on icon "button" at bounding box center [428, 86] width 19 height 19
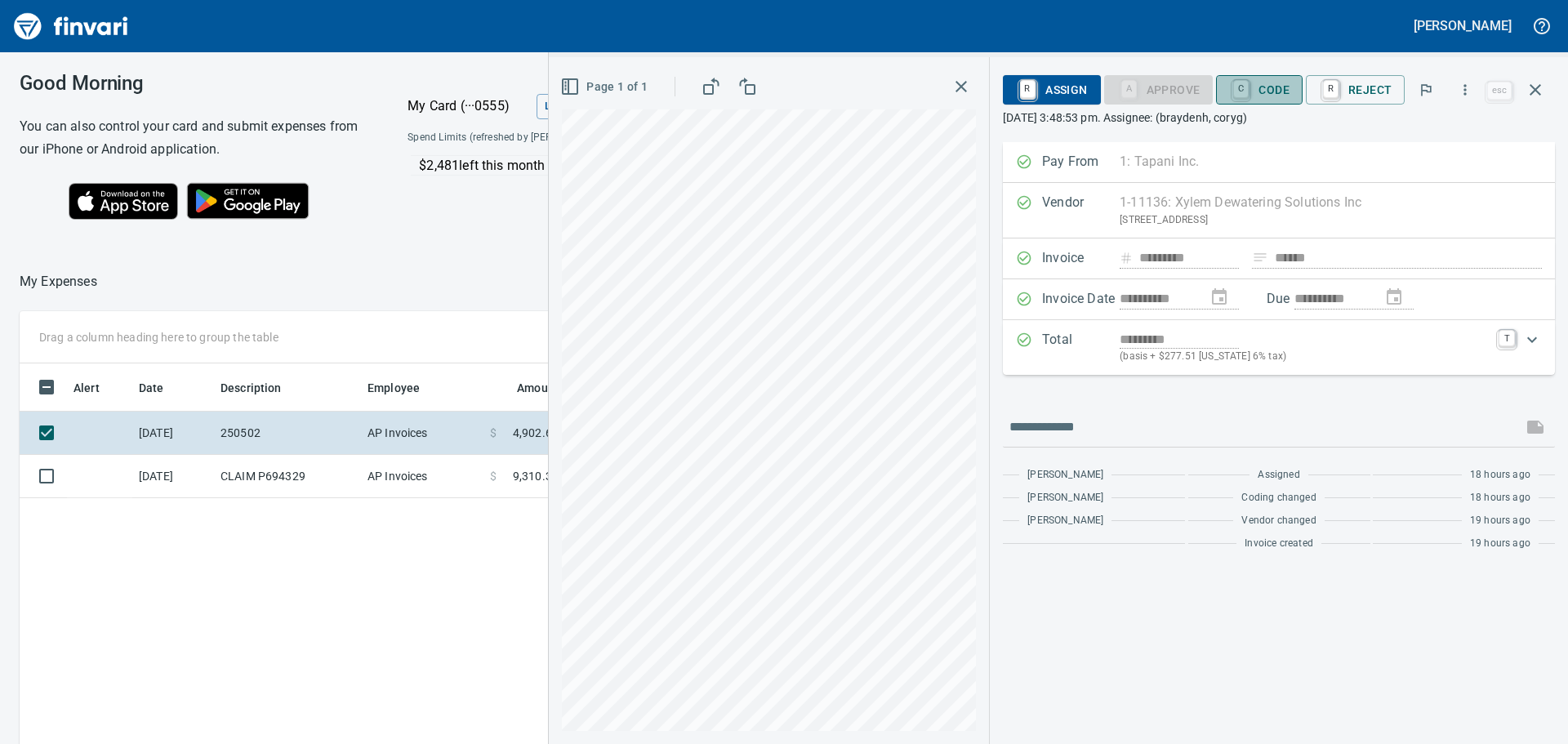
click at [1277, 82] on span "C Code" at bounding box center [1259, 89] width 60 height 27
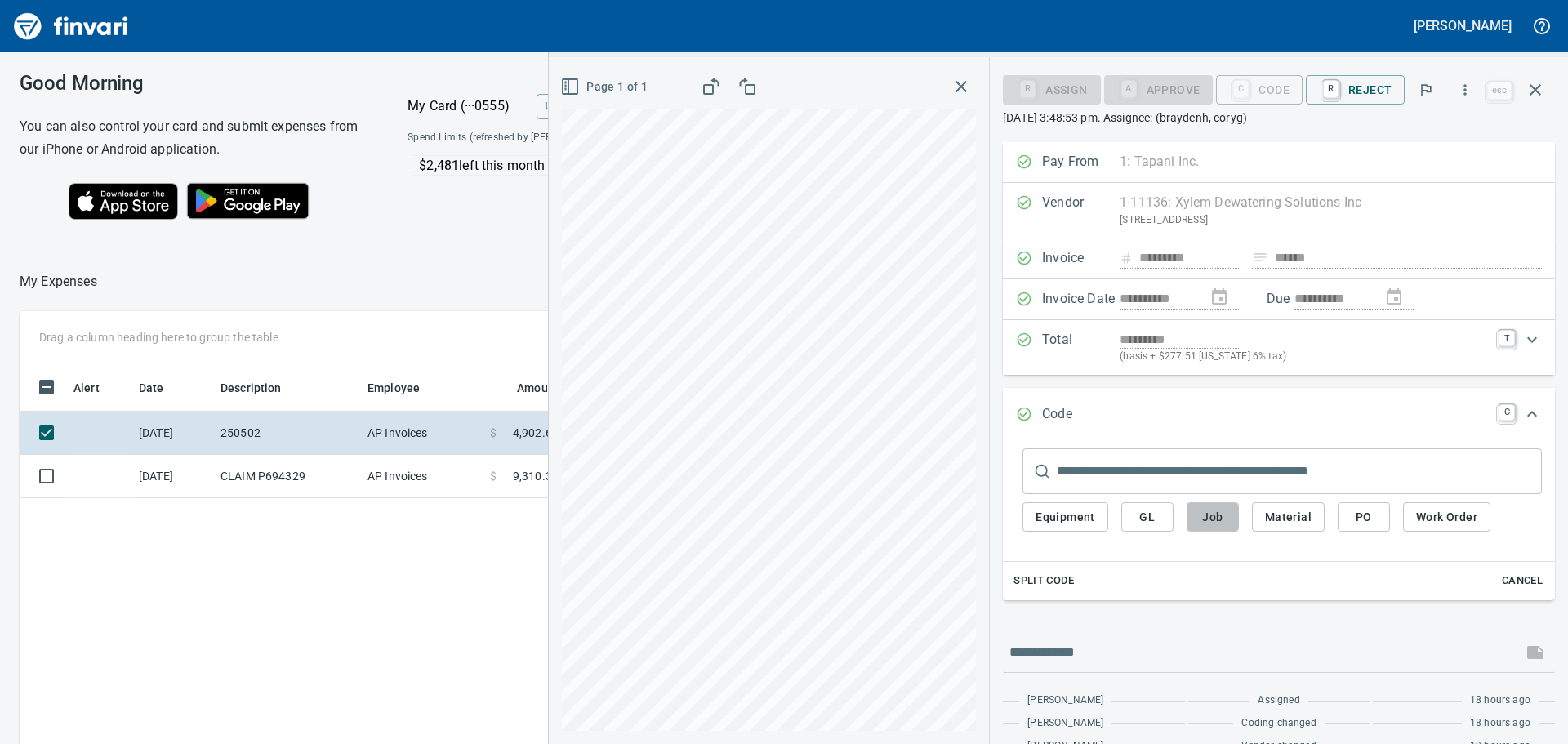
click at [1212, 514] on span "Job" at bounding box center [1213, 517] width 26 height 20
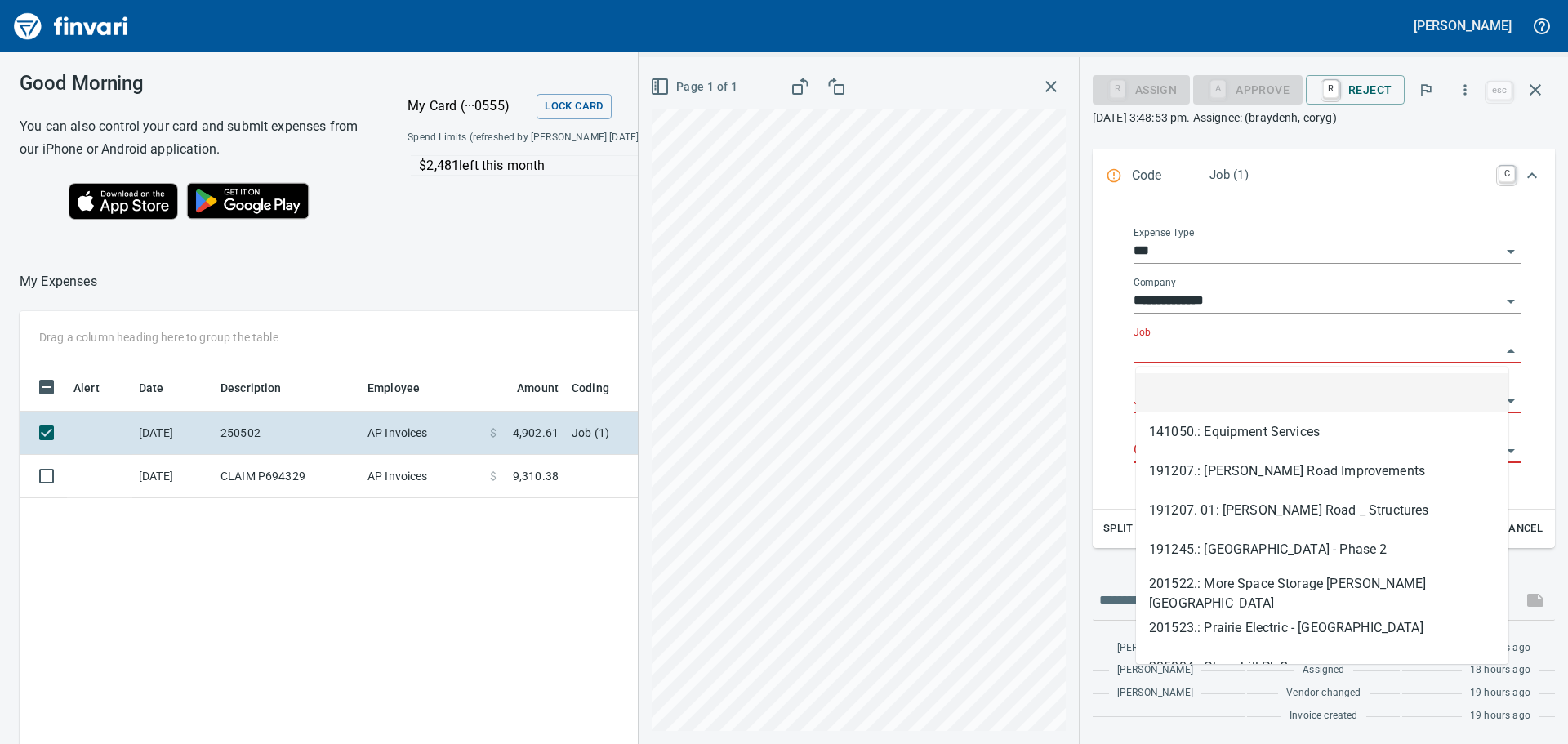
click at [1251, 343] on input "Job" at bounding box center [1317, 351] width 367 height 23
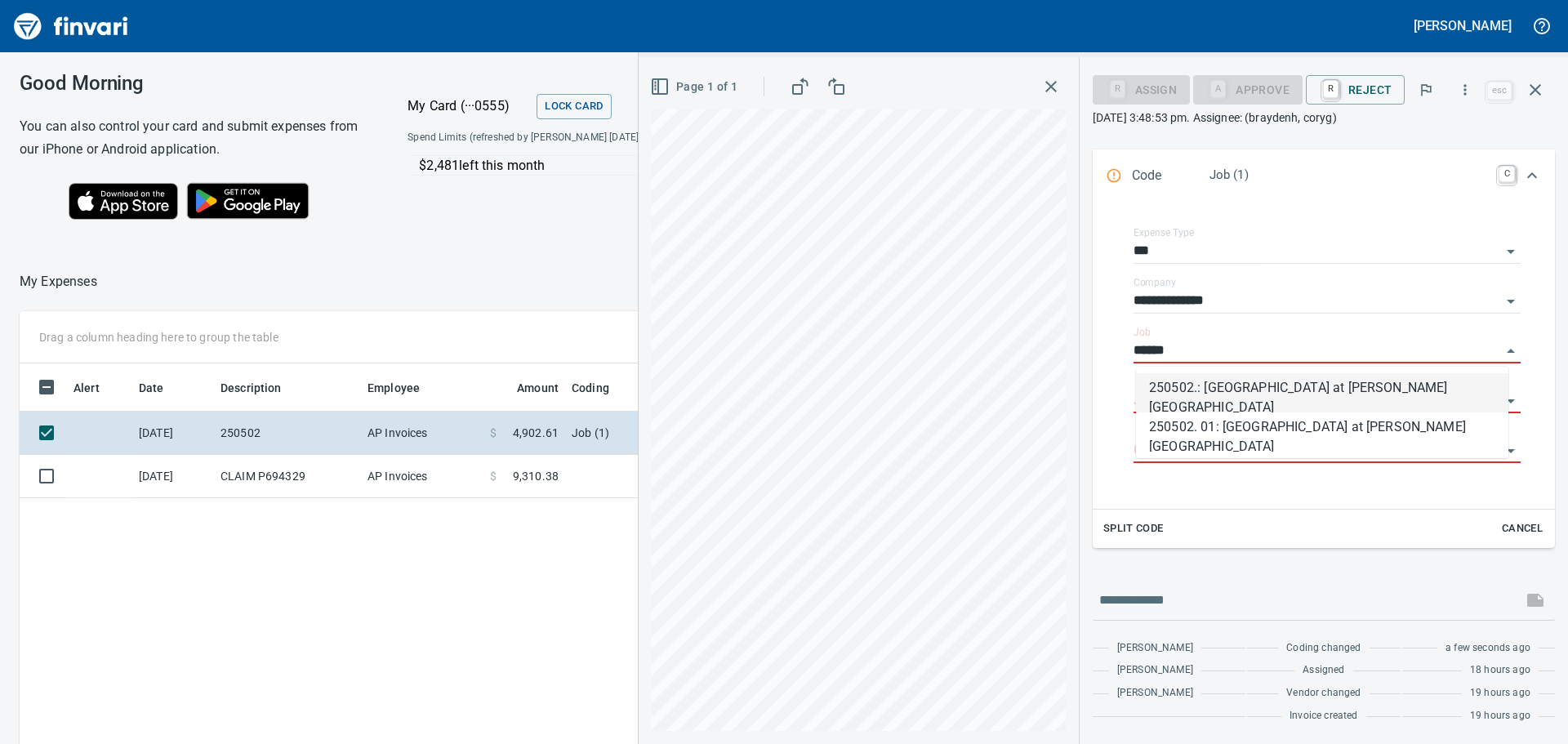
click at [1236, 390] on li "250502.: [GEOGRAPHIC_DATA] at [PERSON_NAME][GEOGRAPHIC_DATA]" at bounding box center [1322, 393] width 372 height 39
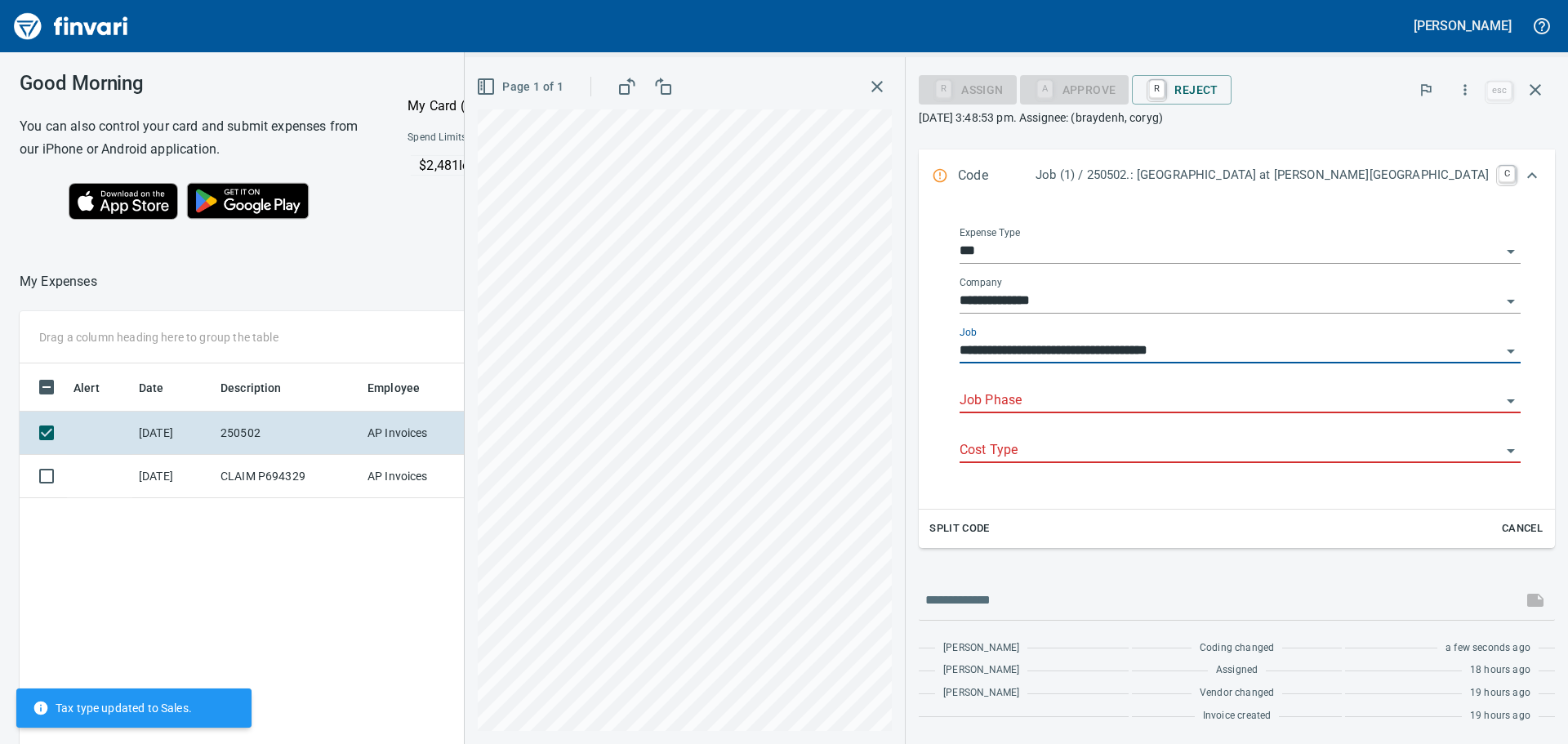
scroll to position [238, 0]
type input "**********"
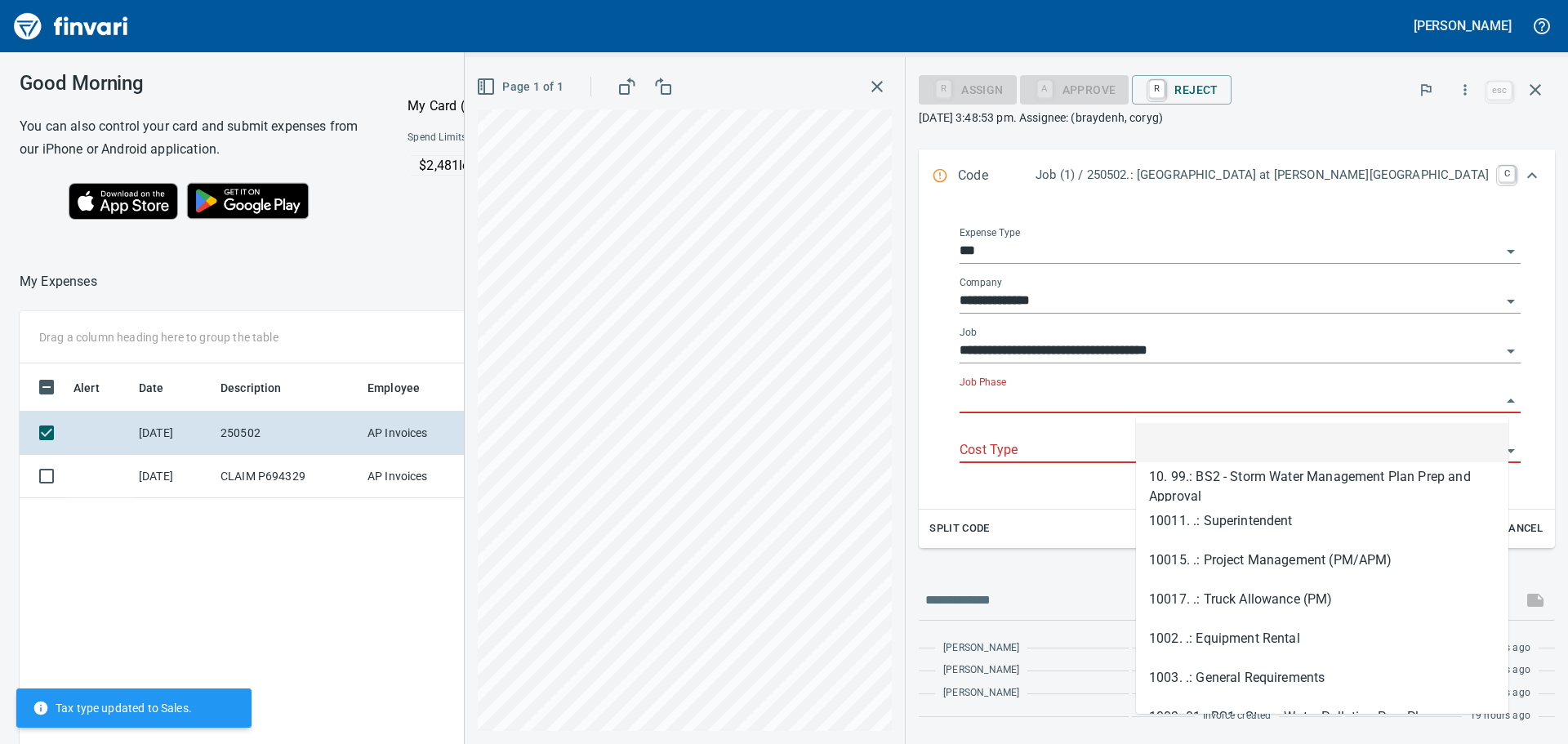
click at [1212, 398] on input "Job Phase" at bounding box center [1230, 401] width 542 height 23
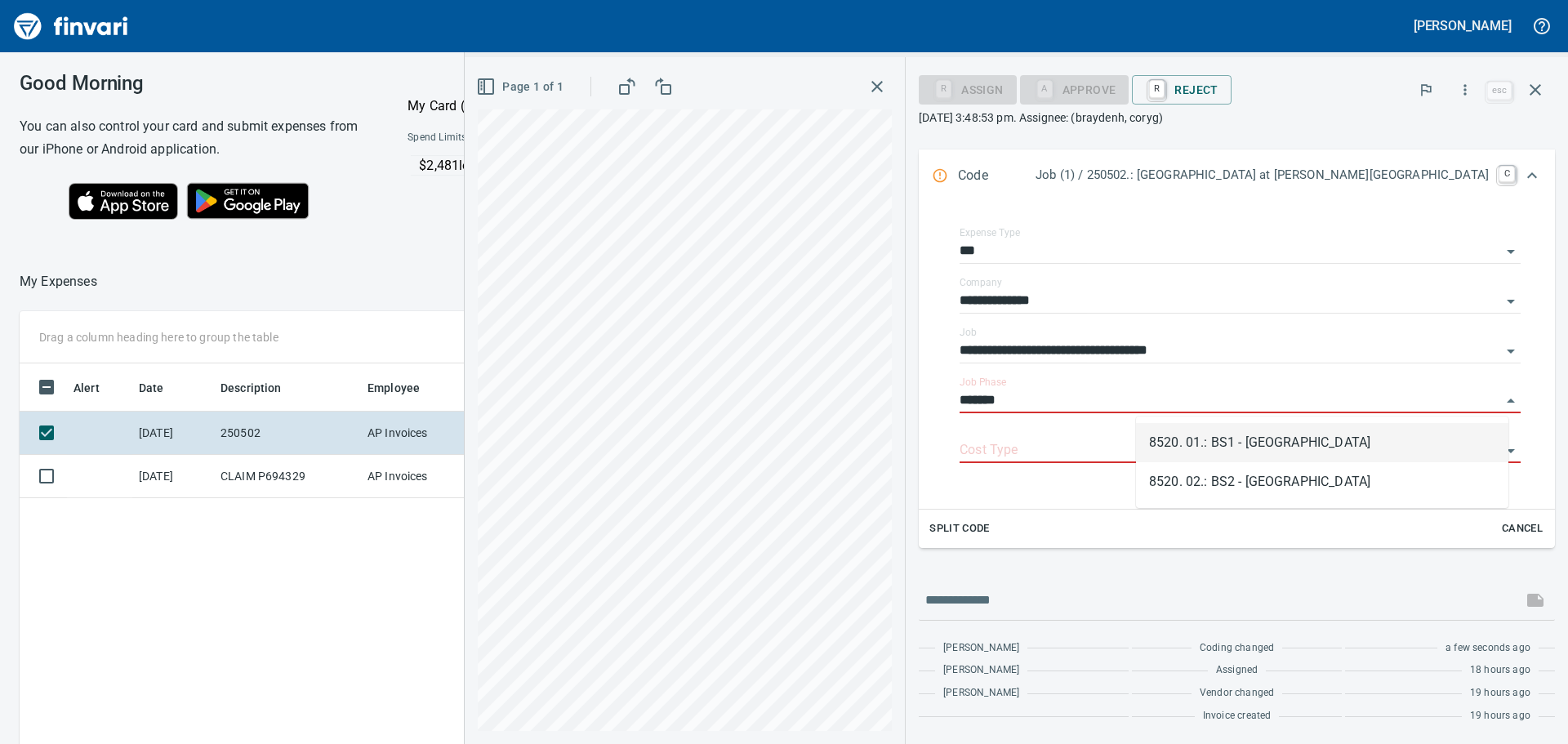
click at [1258, 434] on li "8520. 01.: BS1 - [GEOGRAPHIC_DATA]" at bounding box center [1322, 442] width 372 height 39
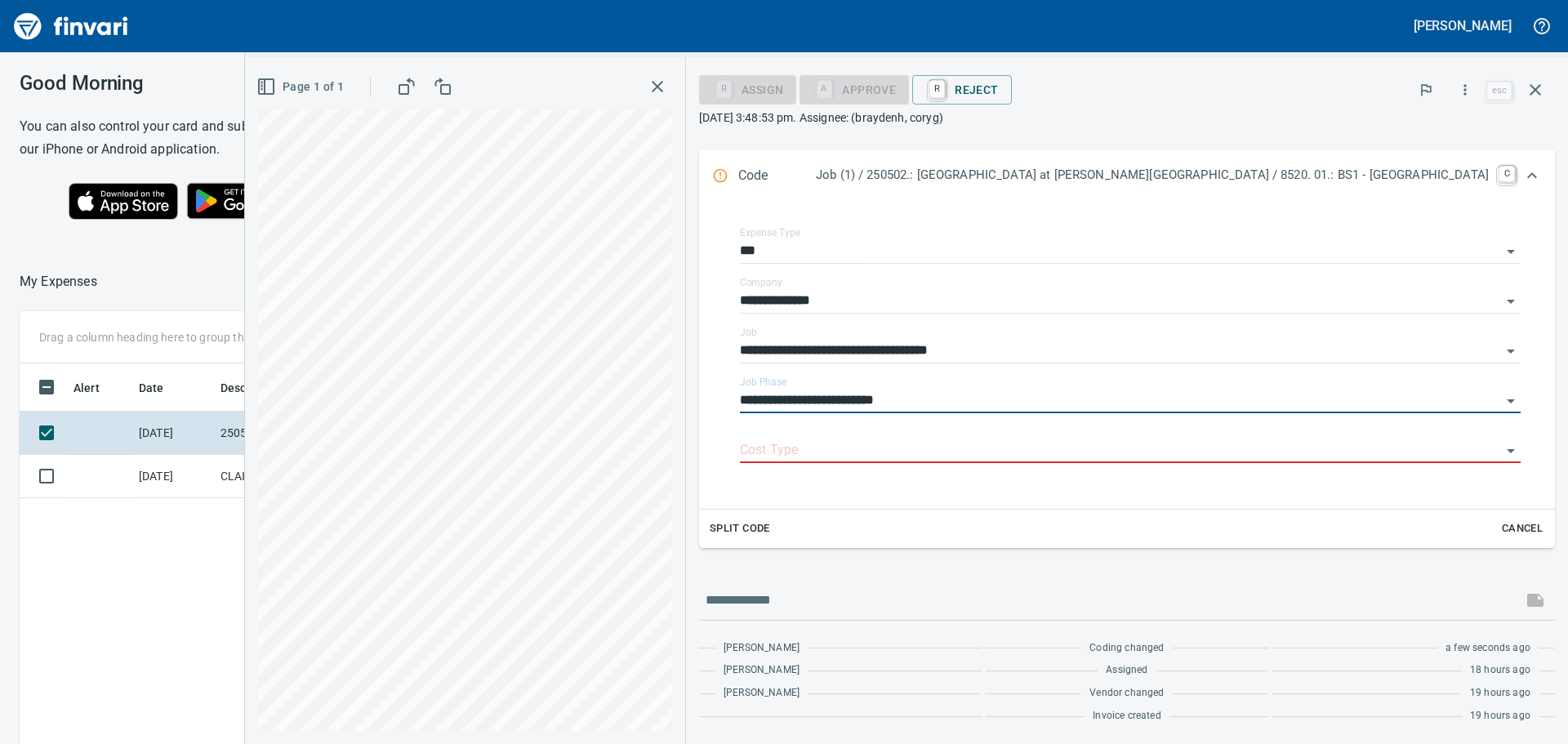
scroll to position [238, 0]
type input "**********"
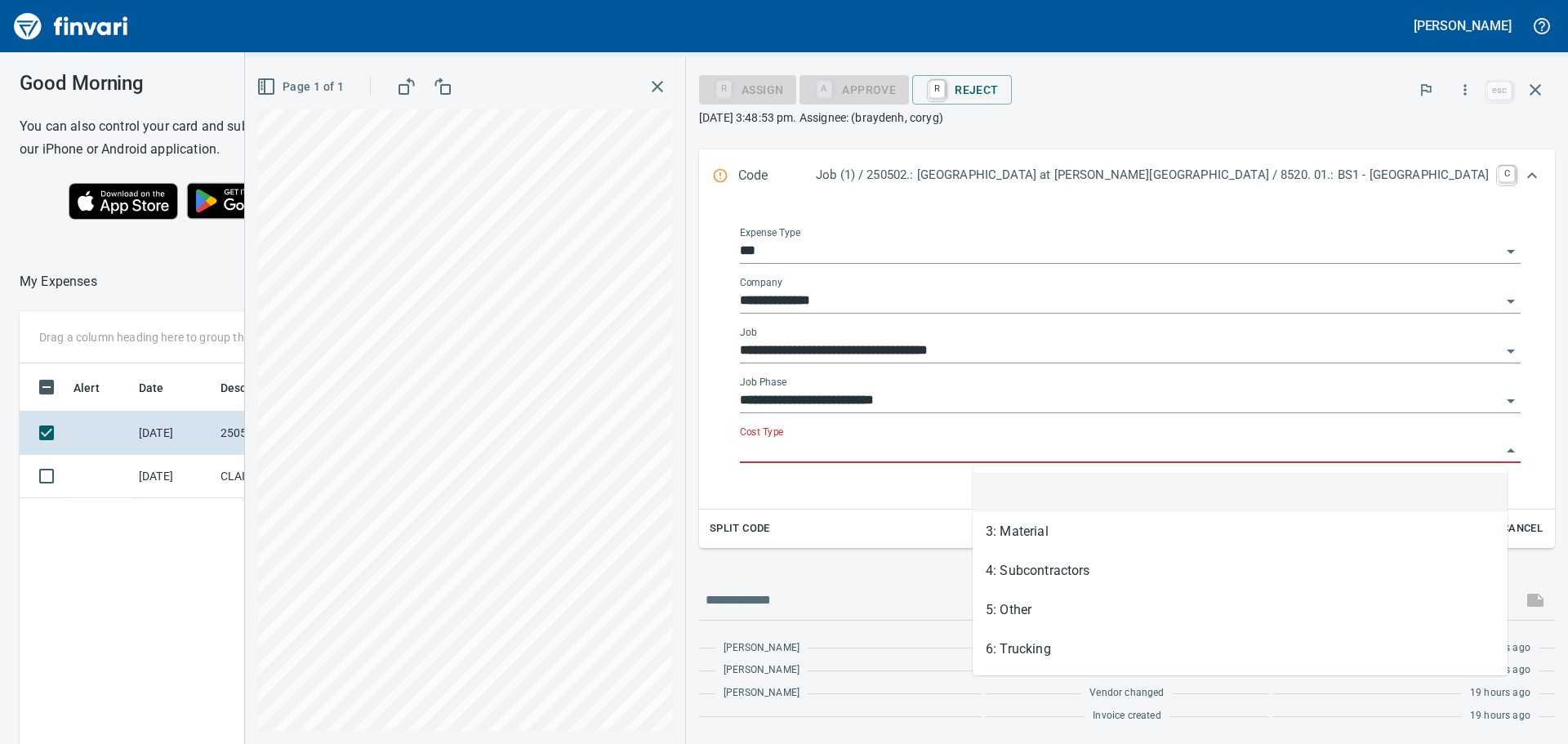
scroll to position [552, 1096]
click at [1179, 444] on input "Cost Type" at bounding box center [1120, 451] width 761 height 23
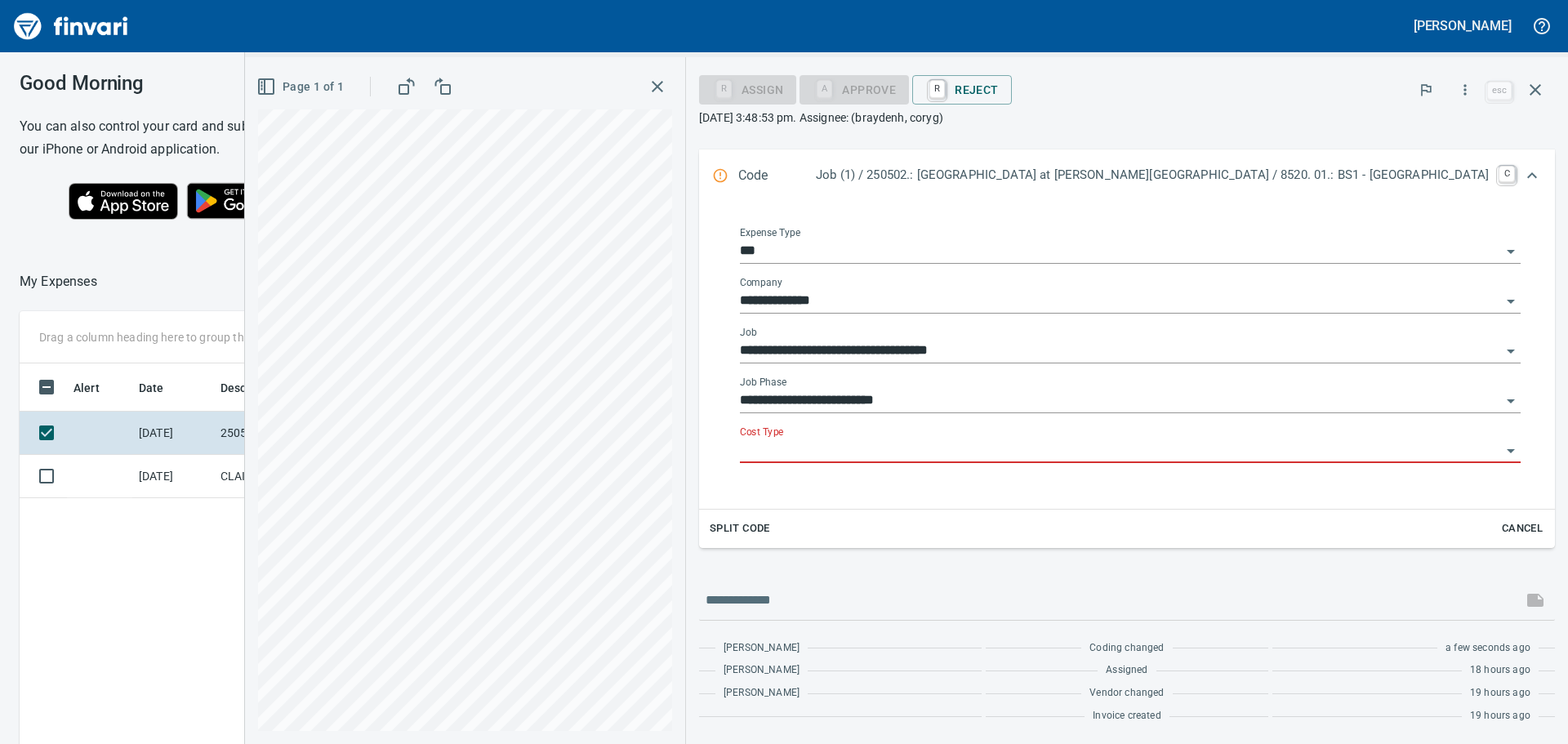
click at [1017, 444] on input "Cost Type" at bounding box center [1120, 451] width 761 height 23
click at [1052, 484] on li "5: Other" at bounding box center [1240, 492] width 535 height 39
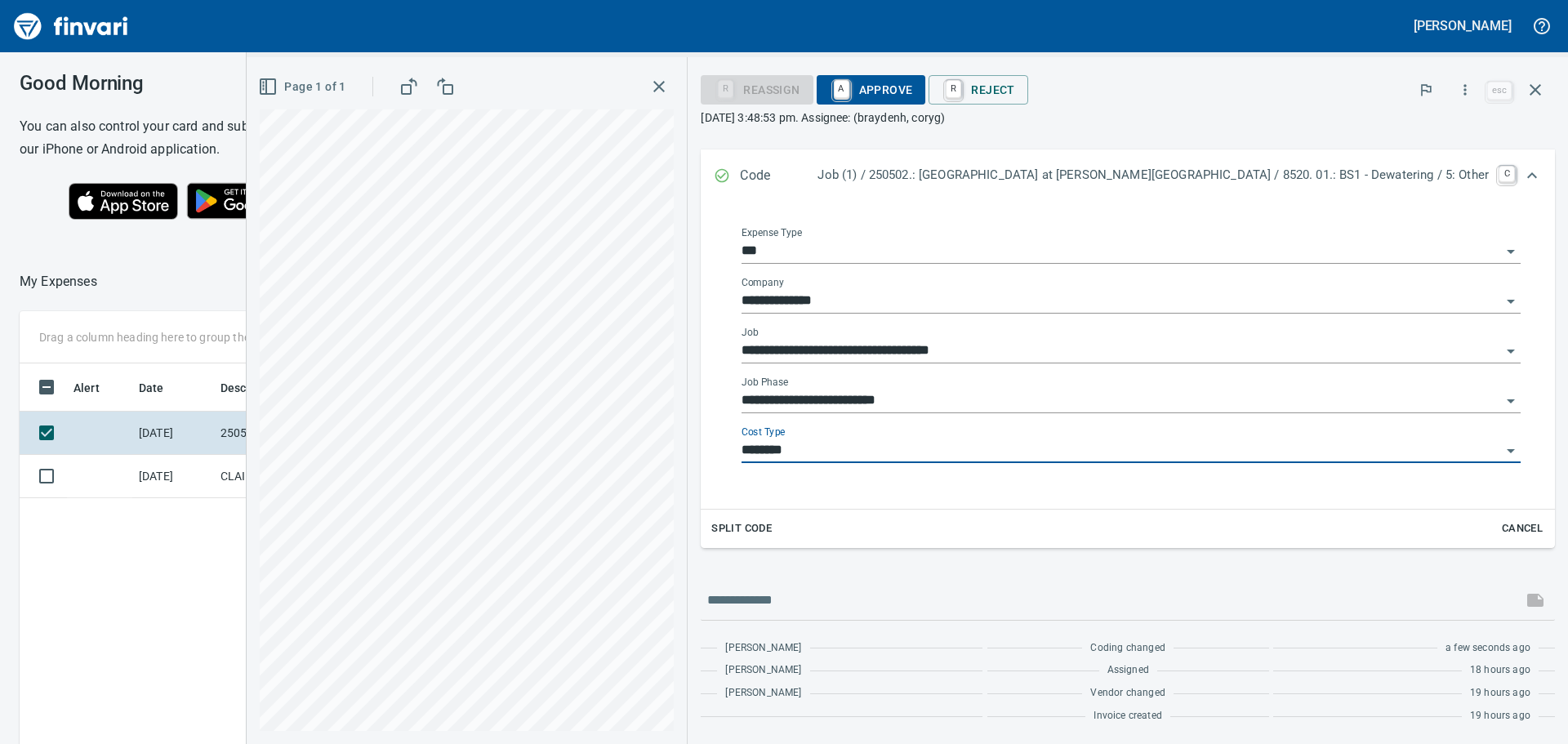
scroll to position [238, 0]
type input "********"
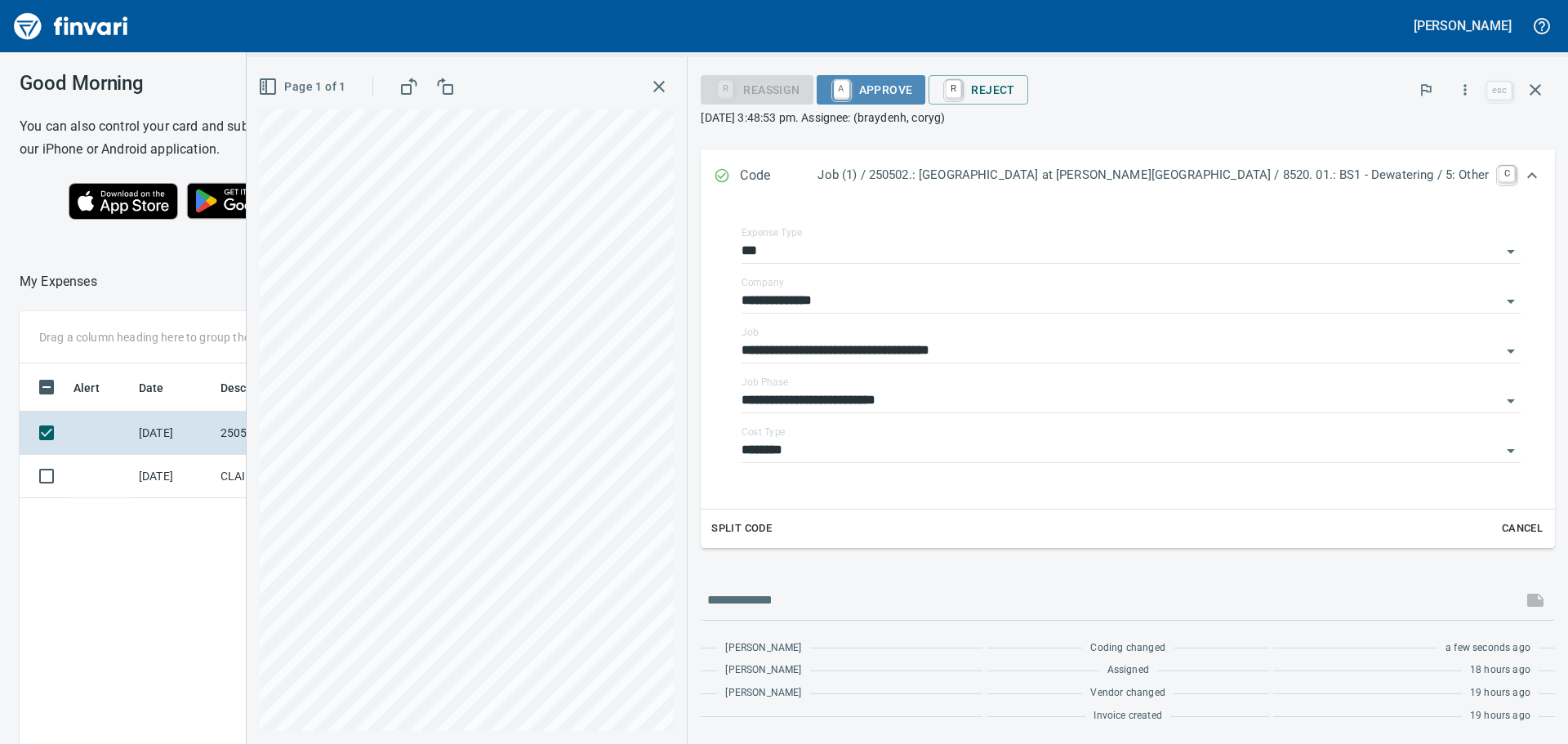
click at [913, 79] on span "A Approve" at bounding box center [871, 89] width 83 height 27
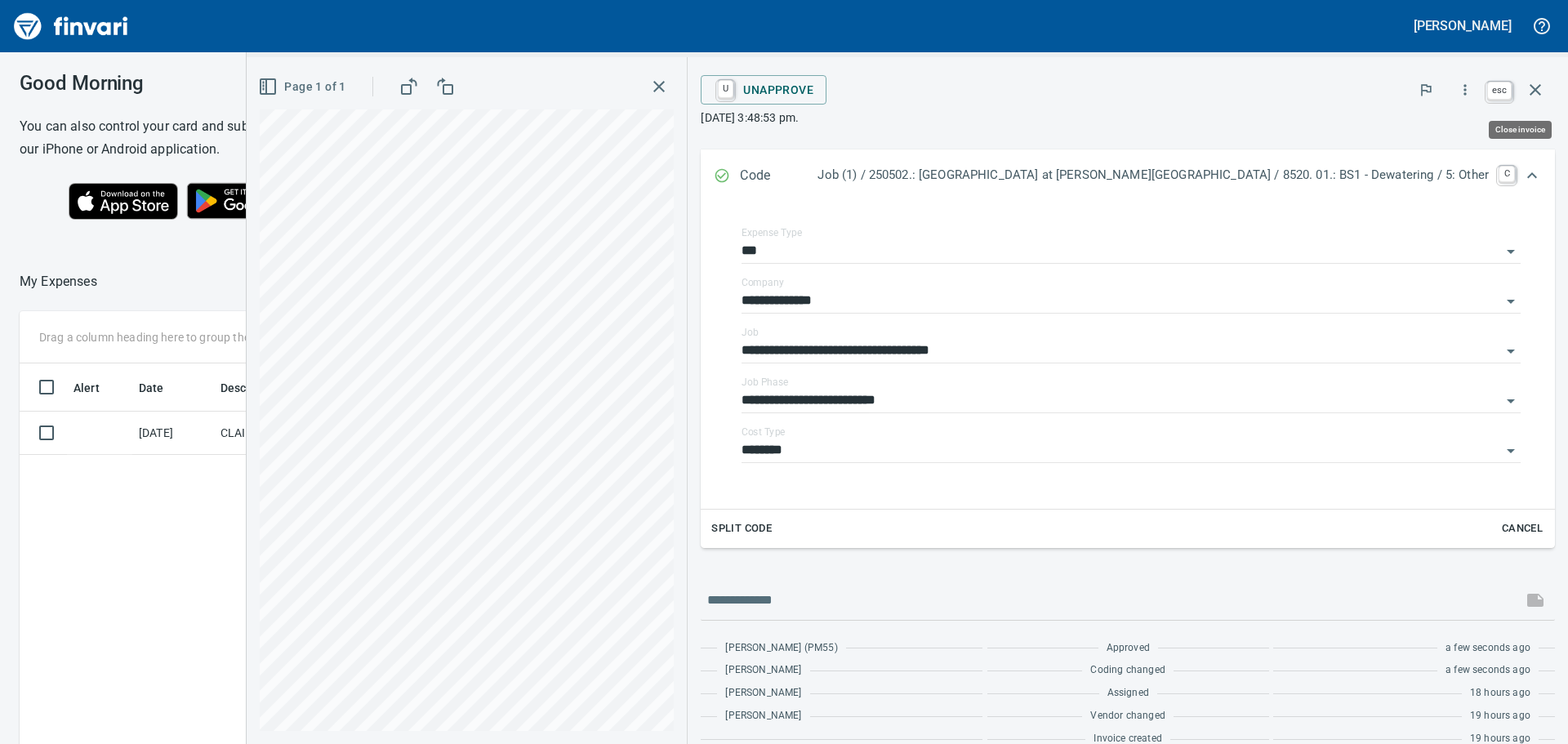
scroll to position [552, 1096]
click at [1536, 84] on icon "button" at bounding box center [1535, 90] width 19 height 19
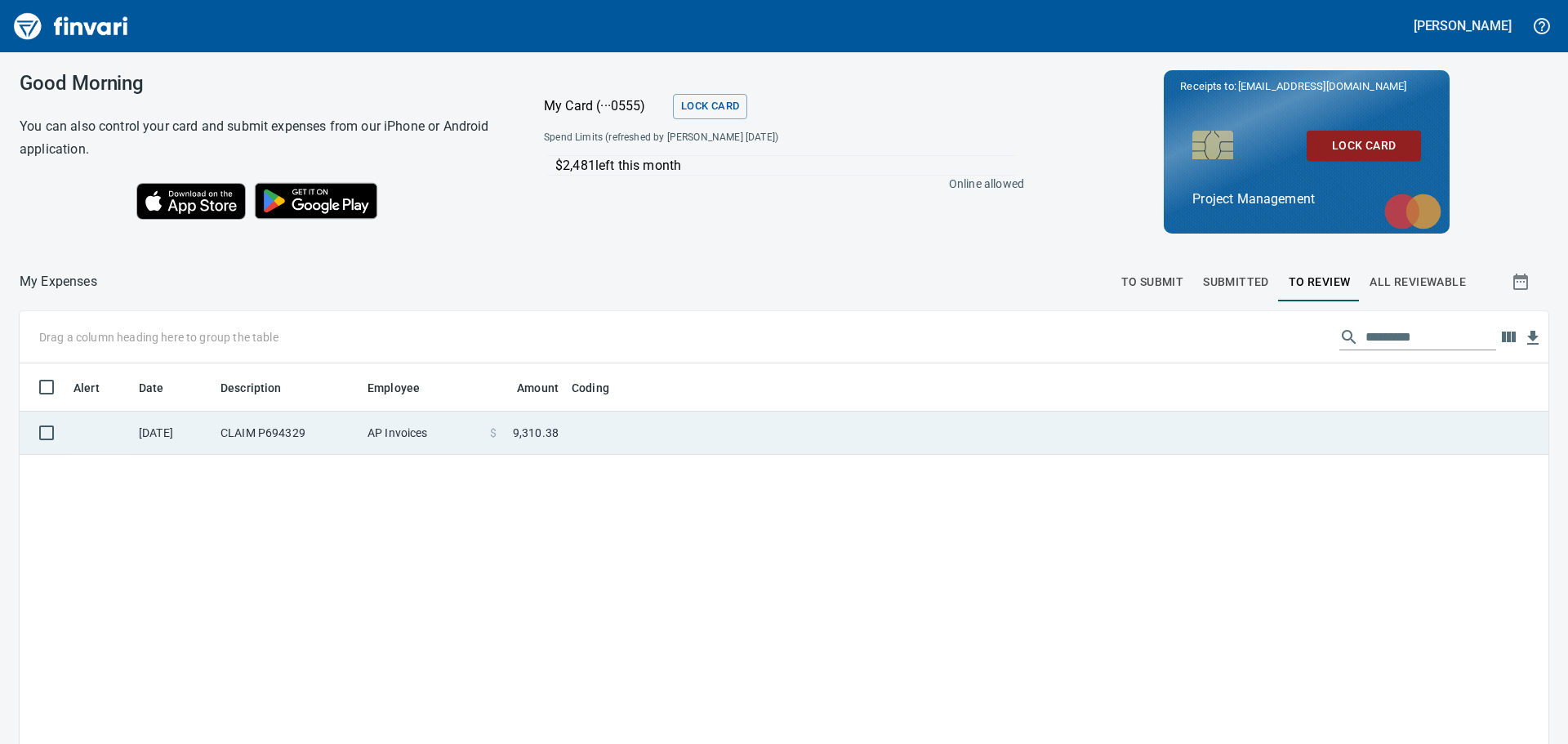
scroll to position [552, 1504]
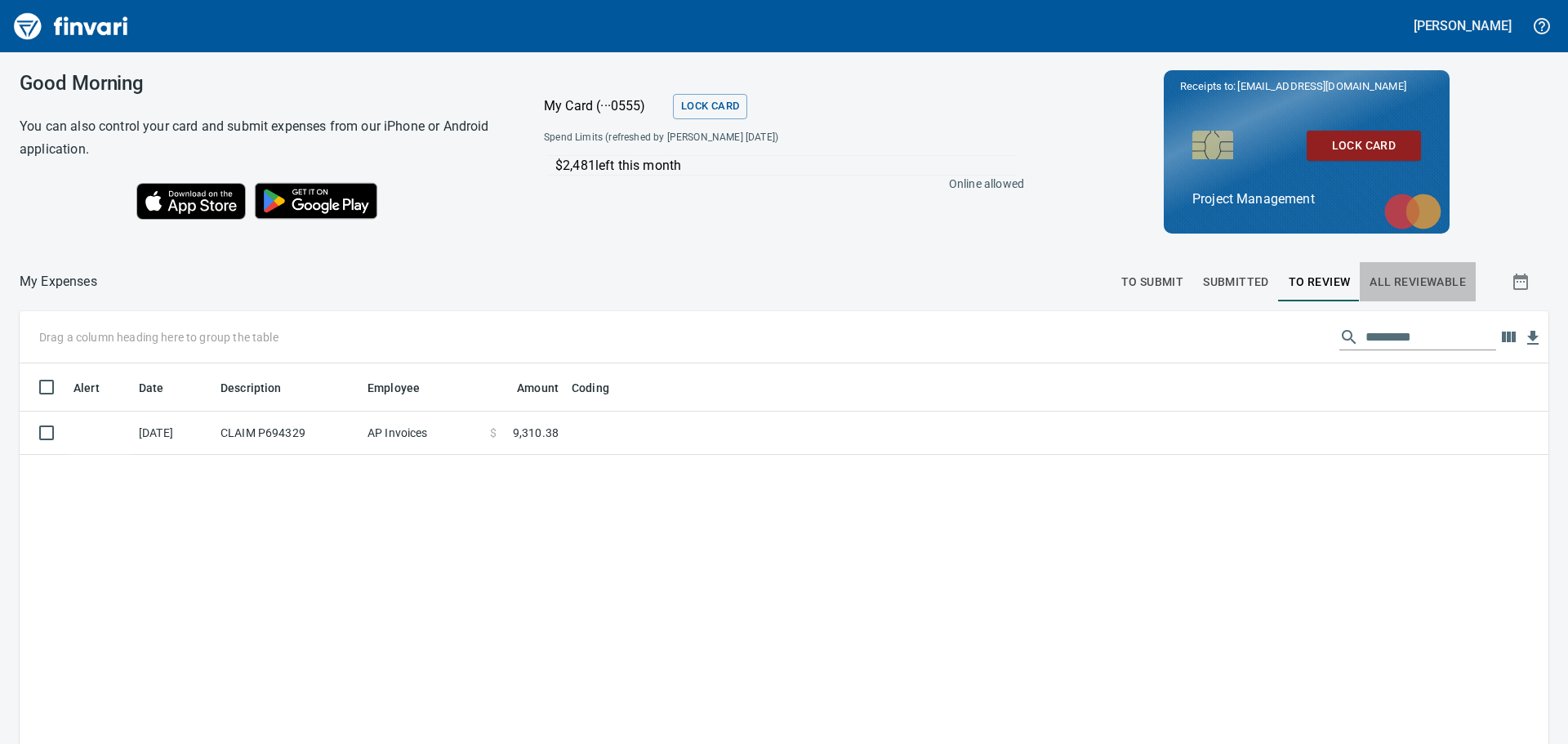
click at [1398, 276] on span "All Reviewable" at bounding box center [1417, 282] width 96 height 20
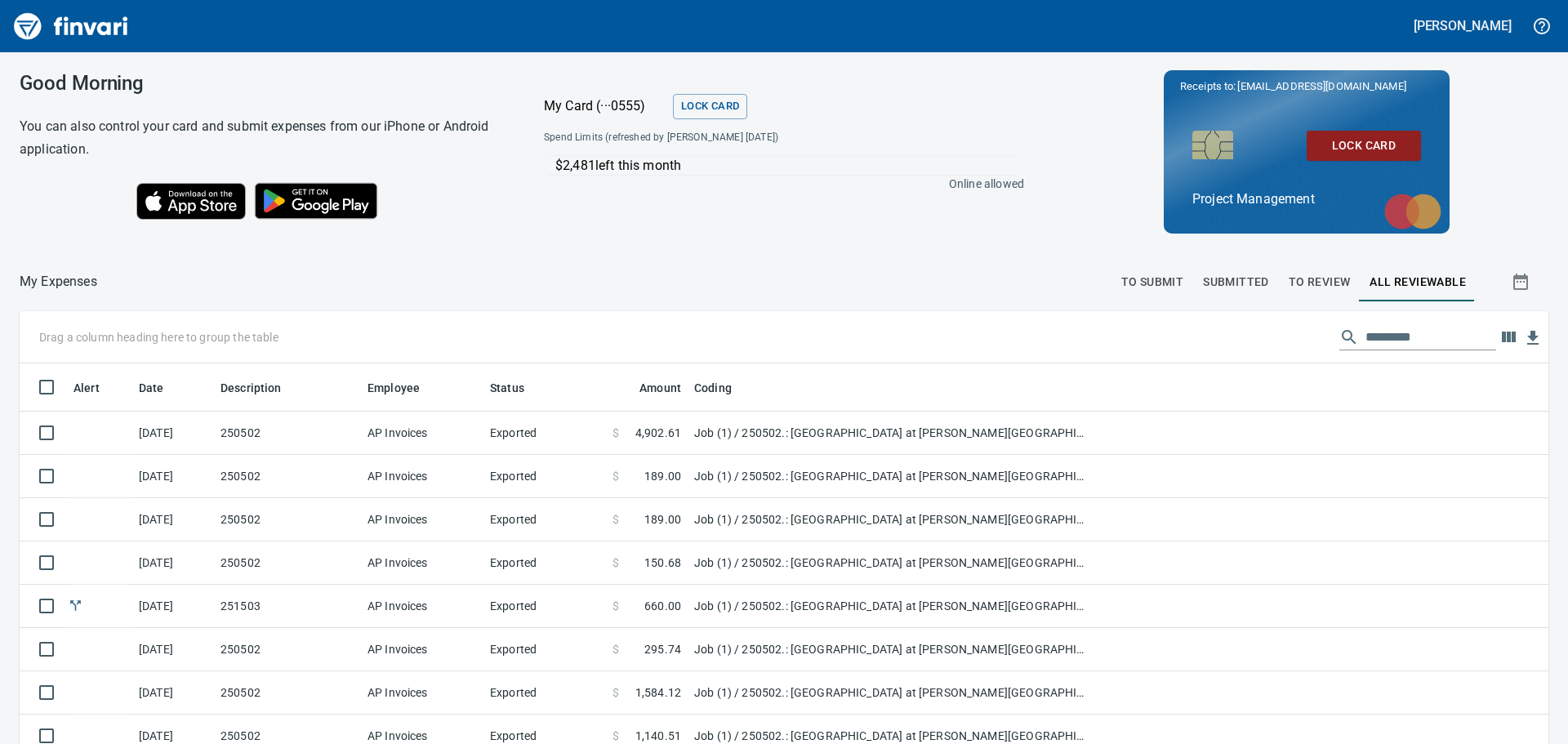
scroll to position [552, 1492]
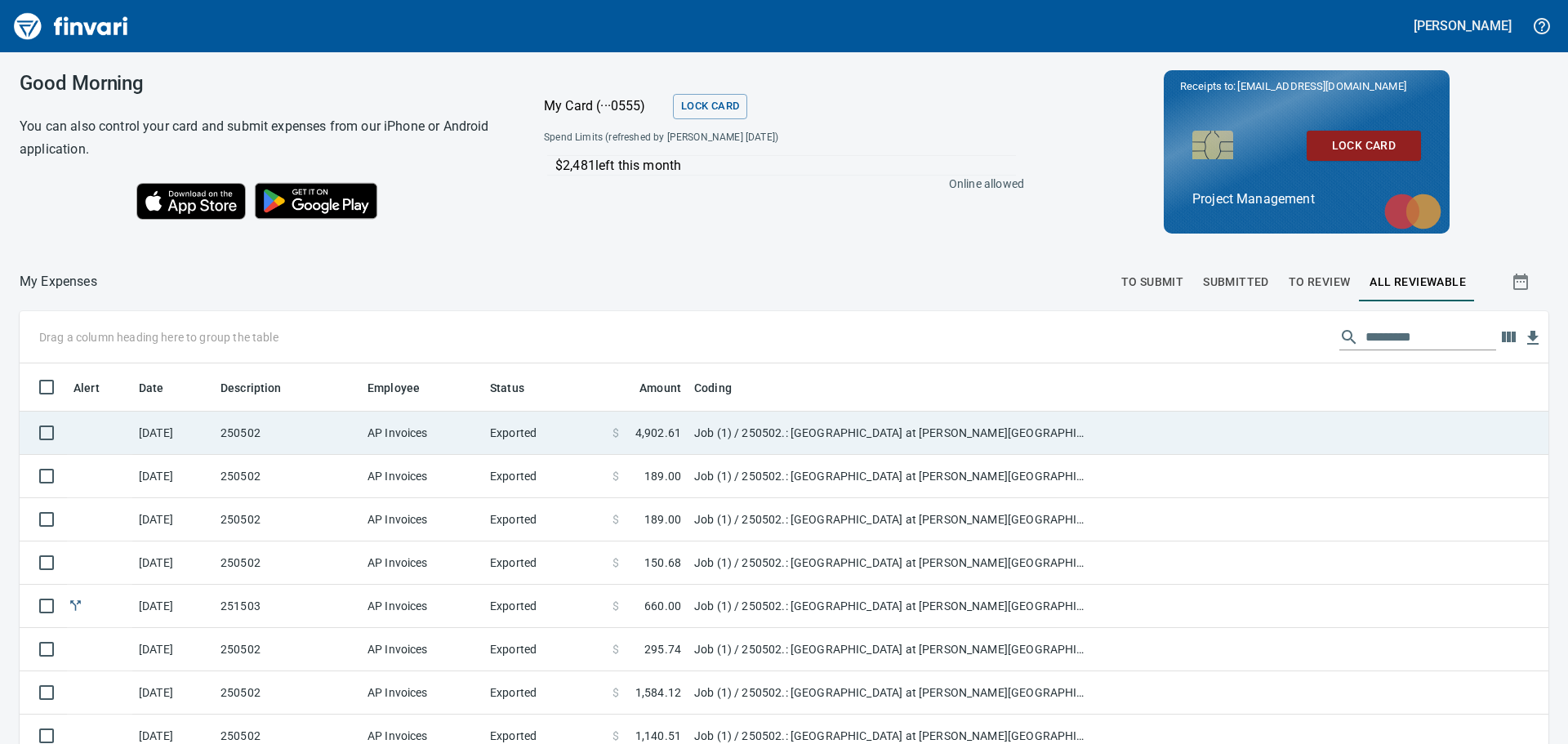
click at [1156, 424] on td at bounding box center [1322, 432] width 453 height 43
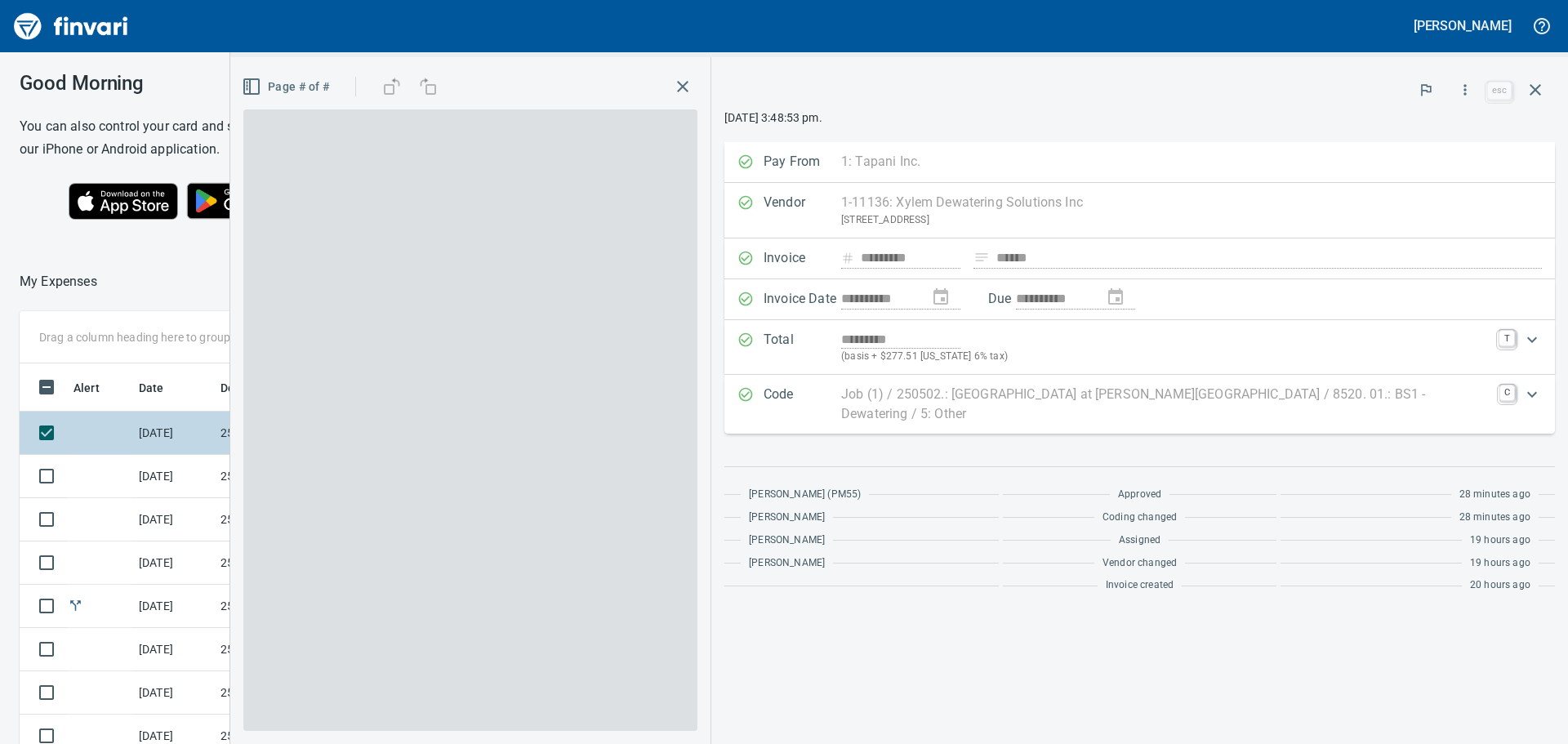
scroll to position [552, 1084]
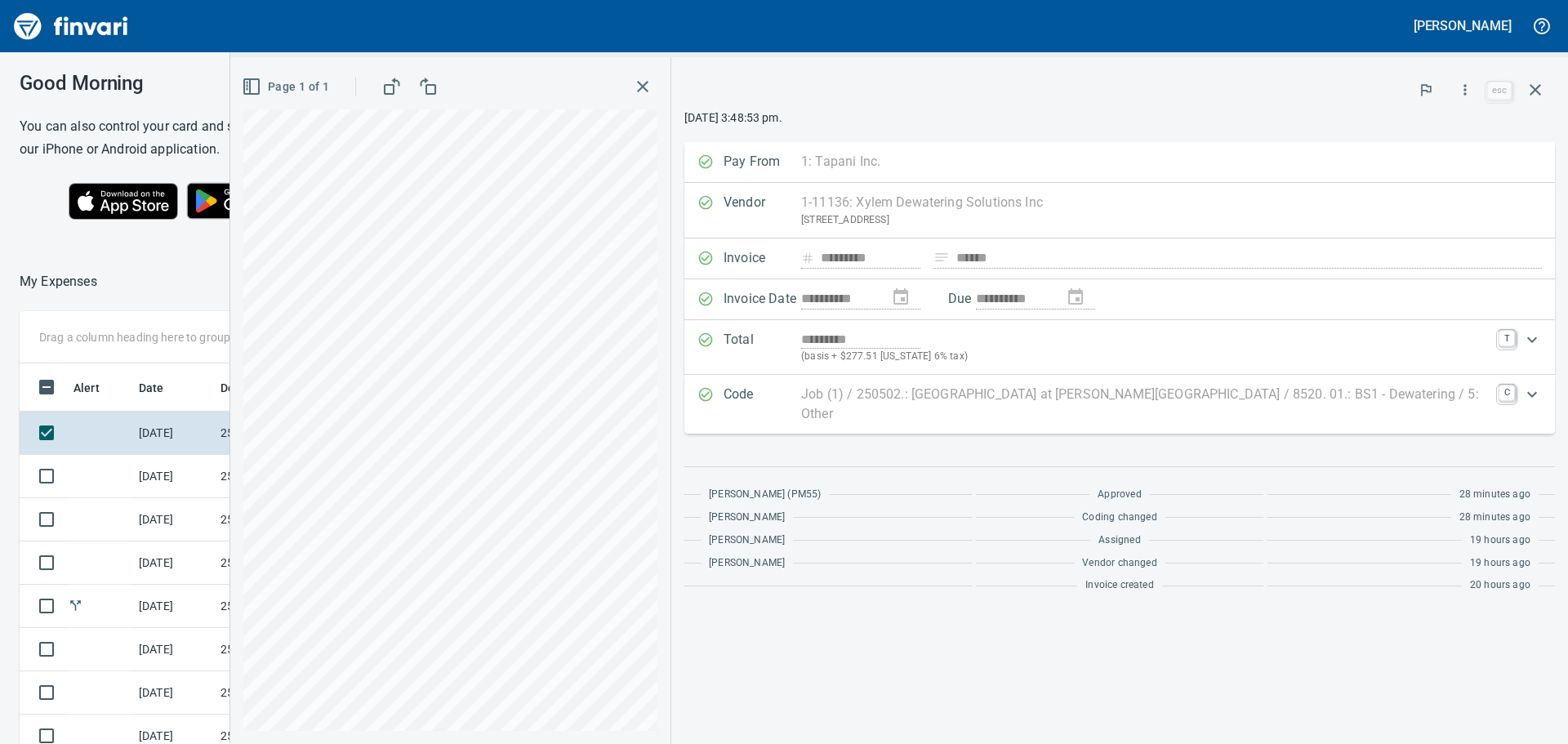
click at [394, 85] on rect "button" at bounding box center [389, 89] width 9 height 9
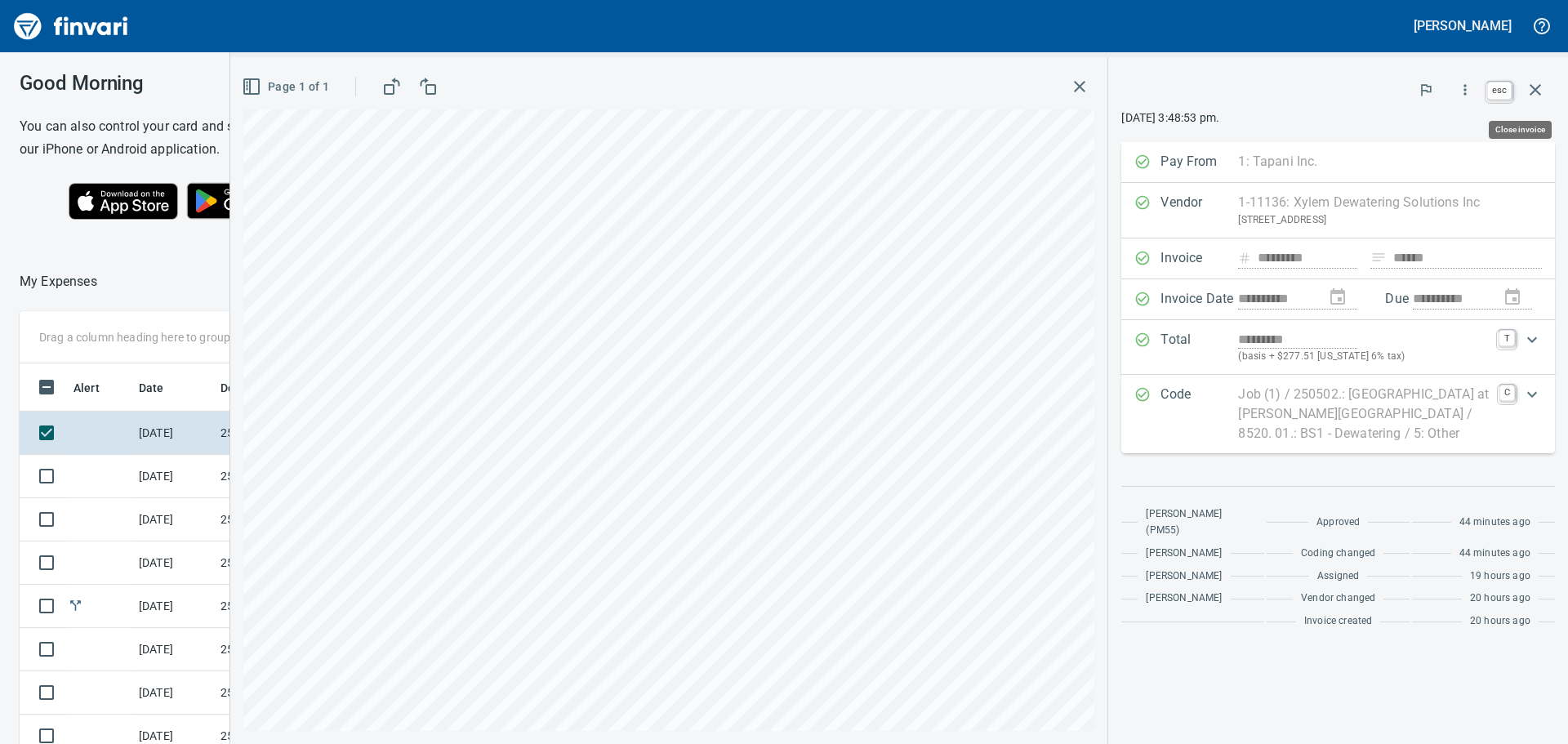
click at [1534, 89] on icon "button" at bounding box center [1534, 89] width 11 height 11
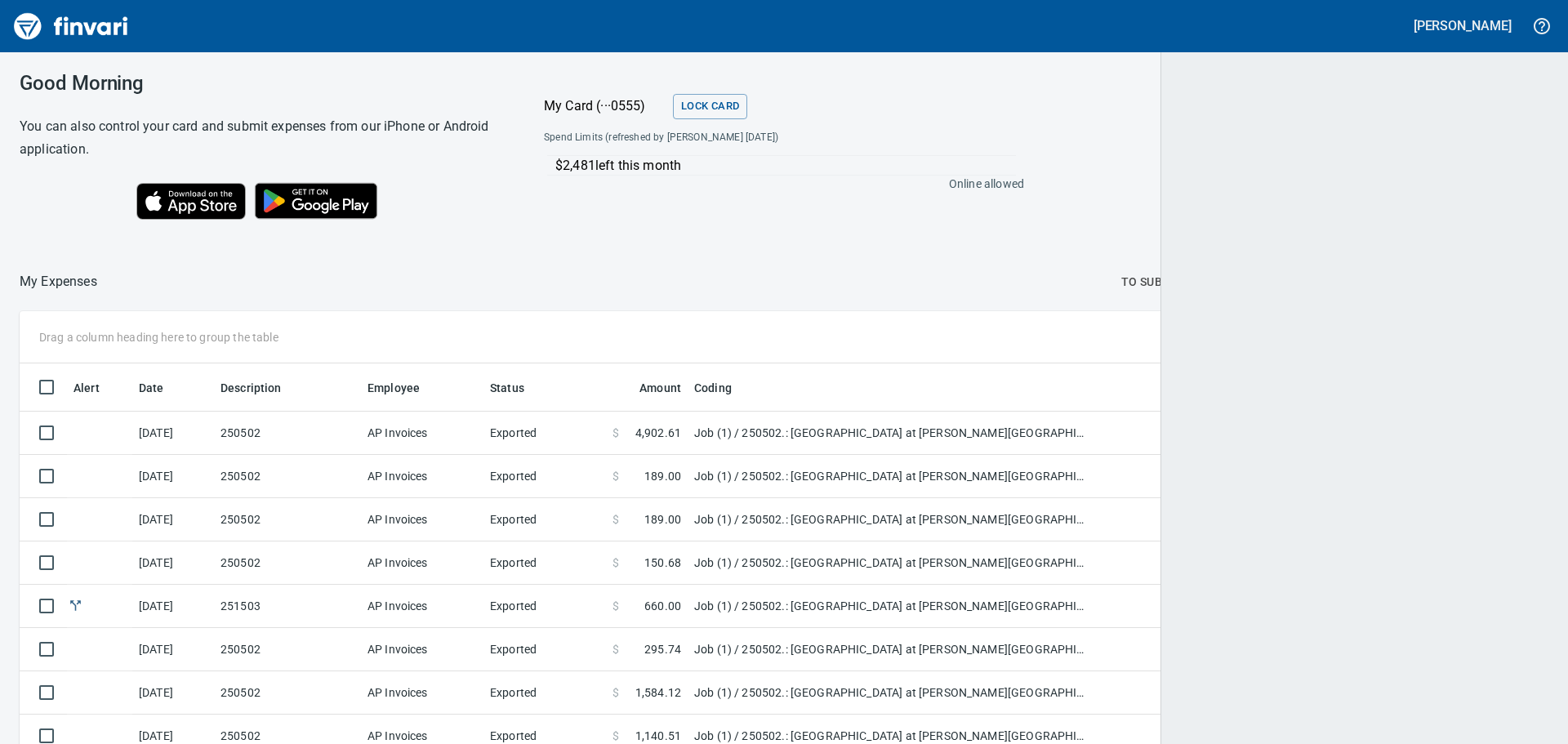
scroll to position [552, 1489]
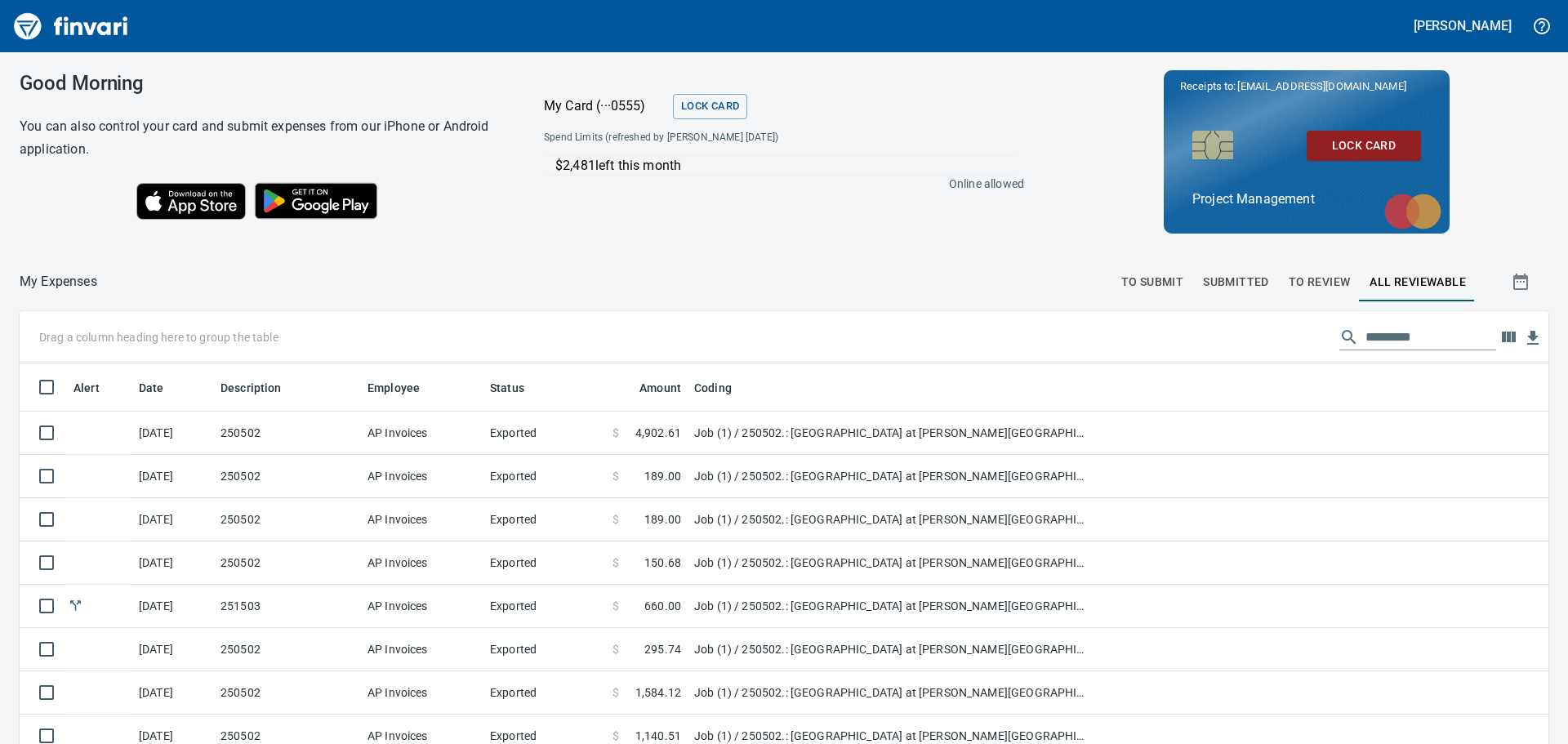
click at [1303, 277] on span "To Review" at bounding box center [1319, 282] width 62 height 20
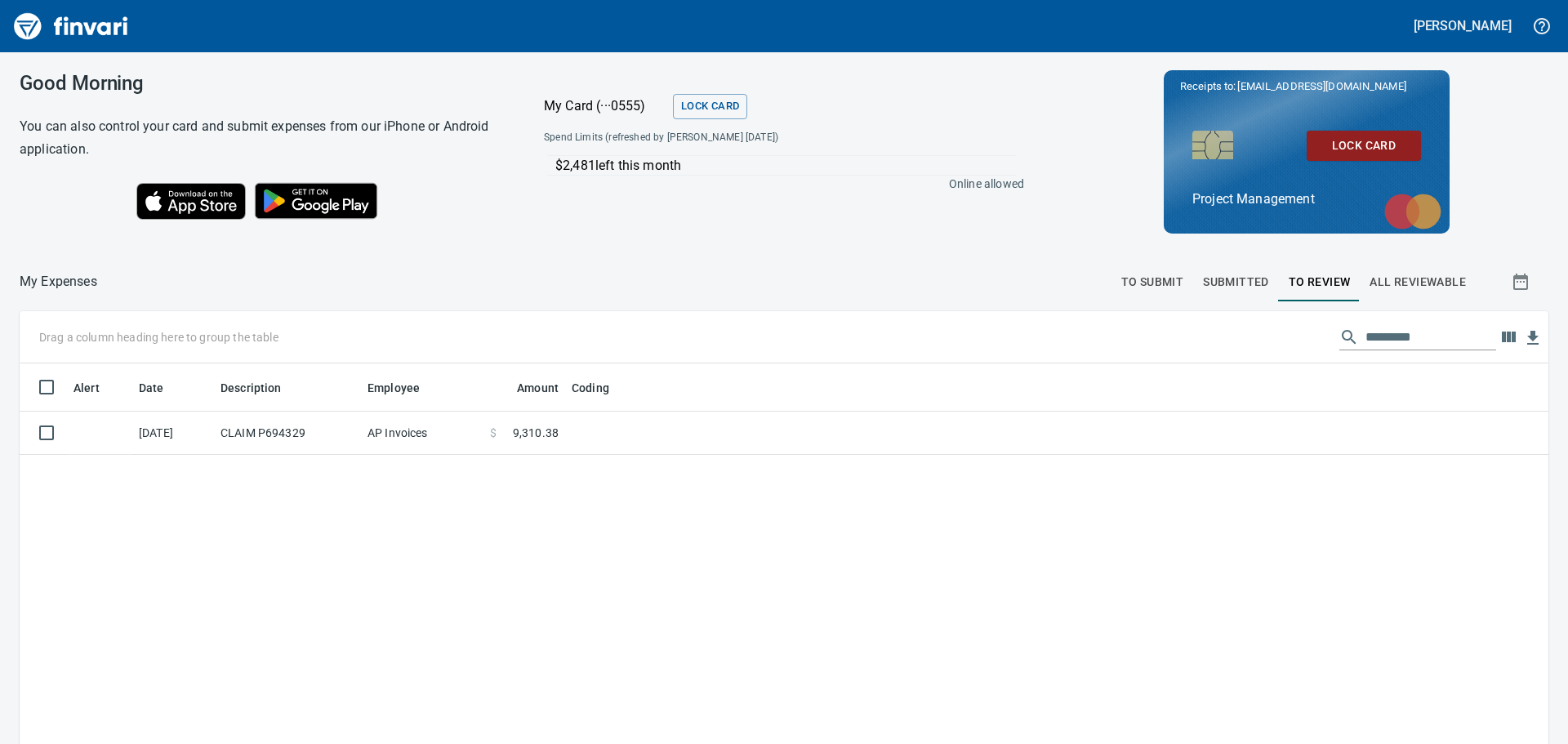
scroll to position [552, 1504]
click at [1219, 280] on span "Submitted" at bounding box center [1235, 282] width 66 height 20
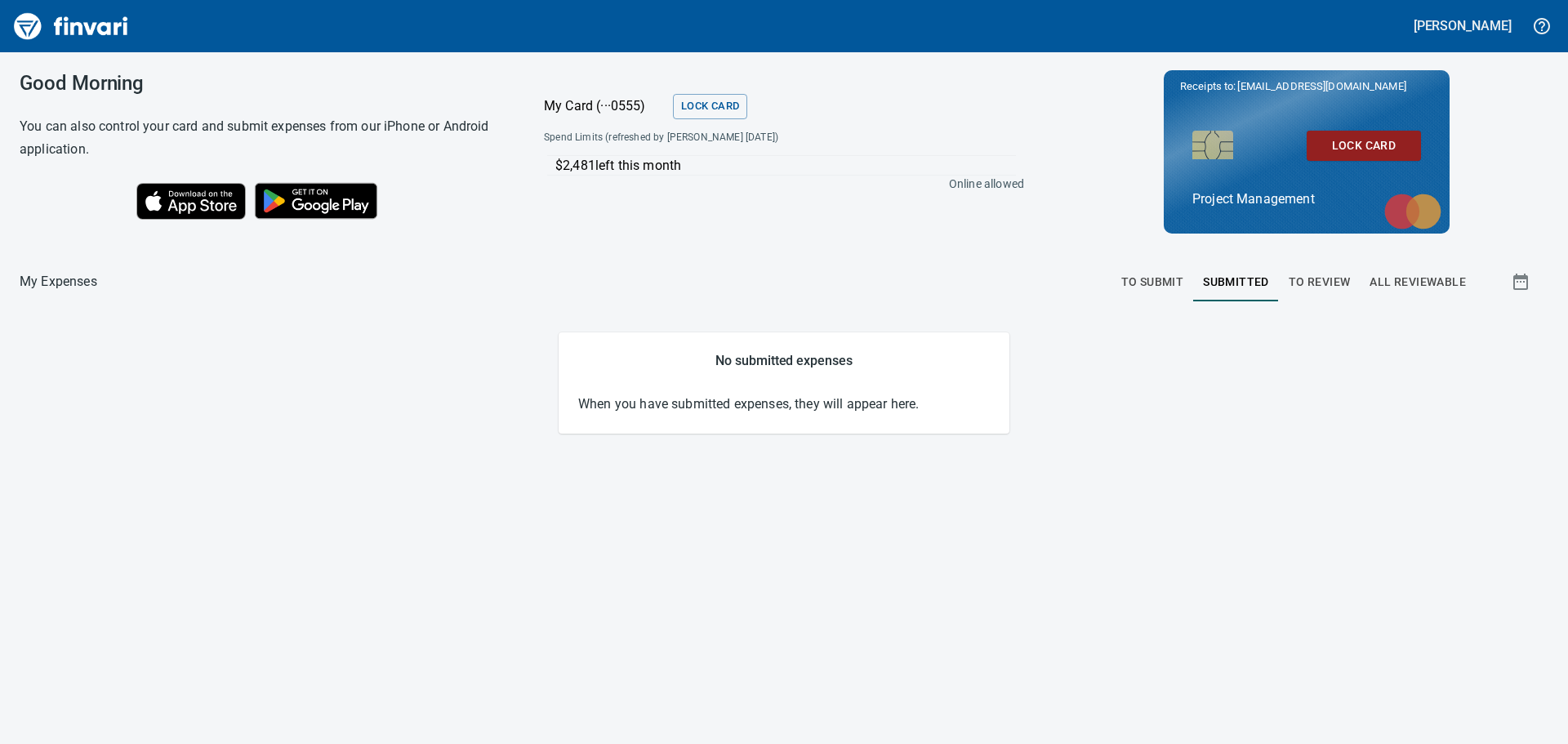
click at [1156, 280] on span "To Submit" at bounding box center [1152, 282] width 63 height 20
